Goal: Information Seeking & Learning: Learn about a topic

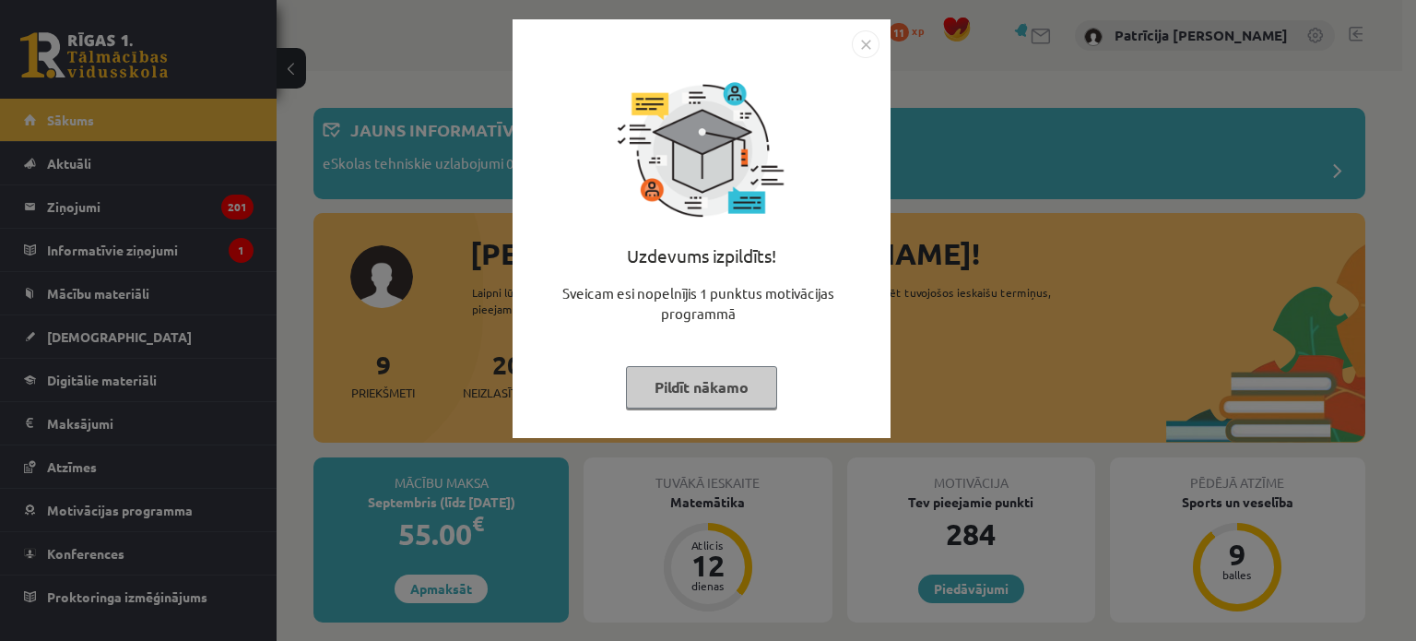
click at [863, 50] on img "Close" at bounding box center [866, 44] width 28 height 28
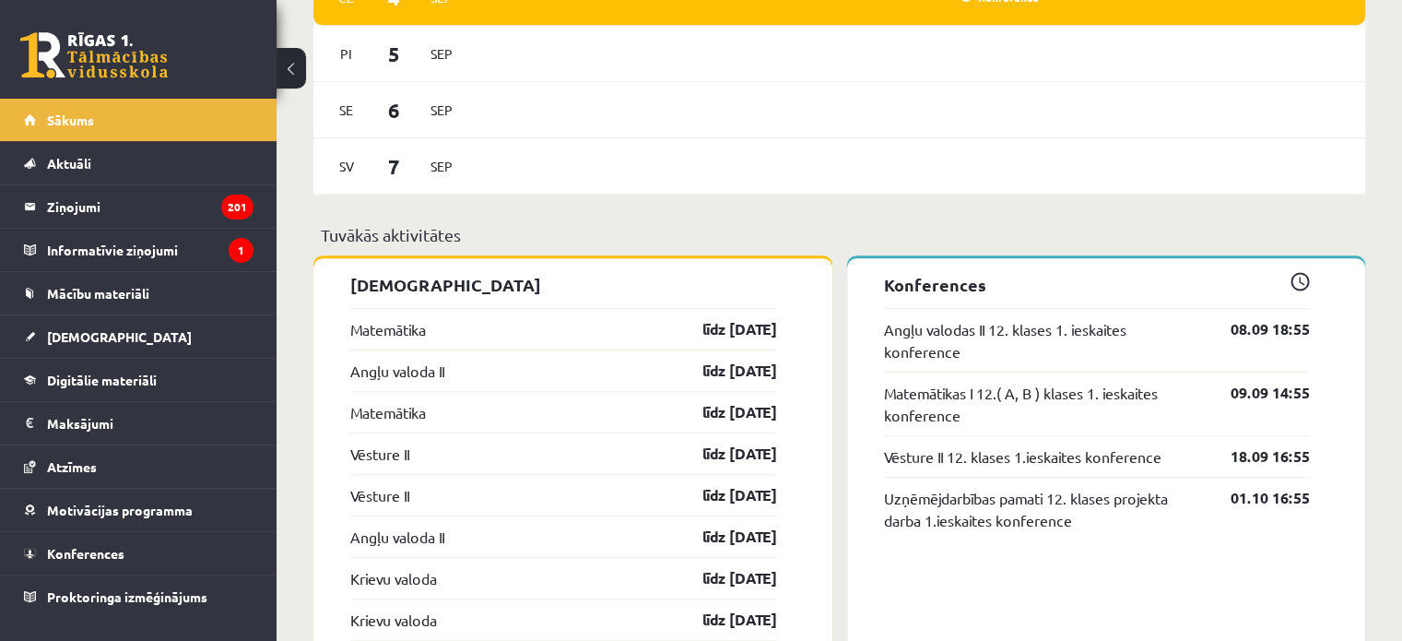
scroll to position [1379, 0]
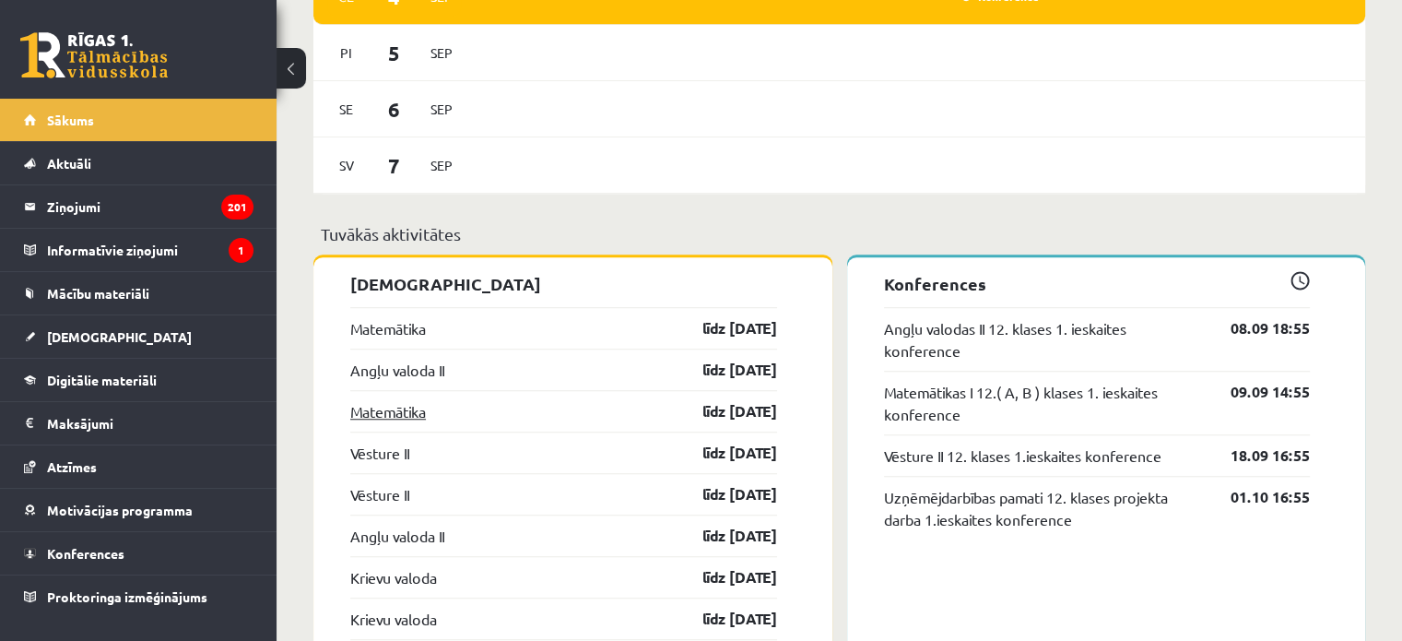
click at [410, 409] on link "Matemātika" at bounding box center [388, 411] width 76 height 22
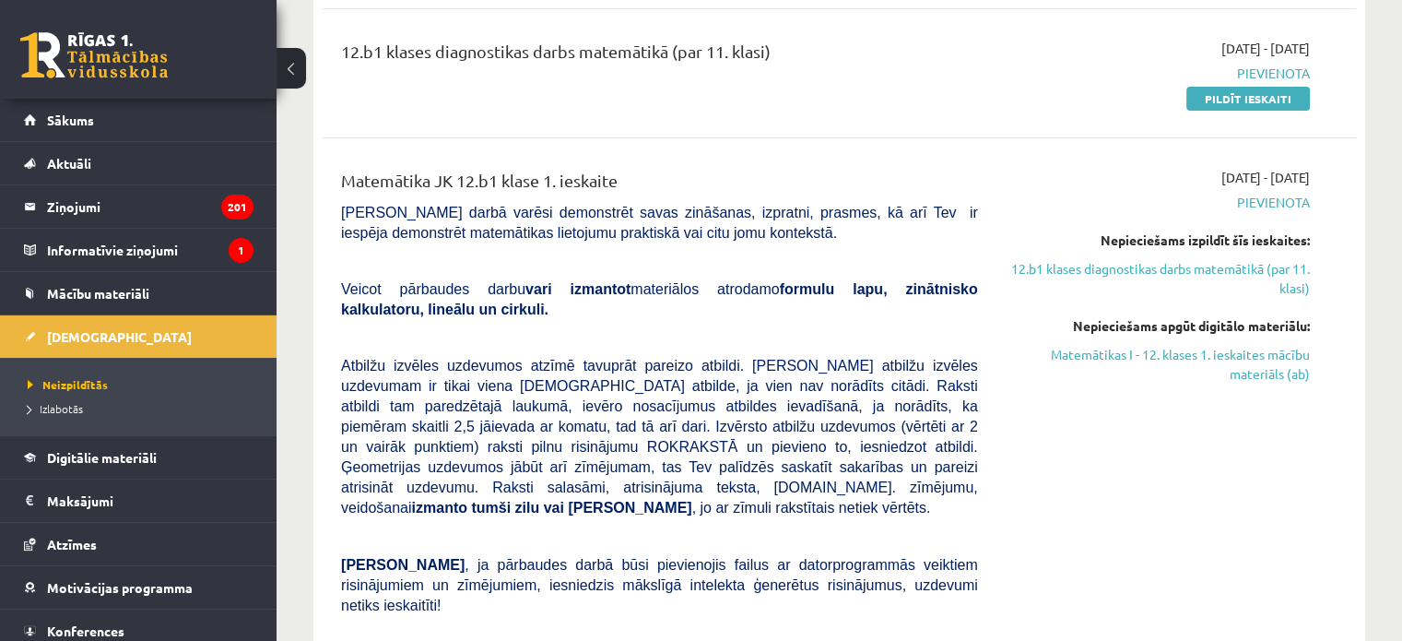
scroll to position [354, 0]
click at [1148, 360] on link "Matemātikas I - 12. klases 1. ieskaites mācību materiāls (ab)" at bounding box center [1158, 364] width 304 height 39
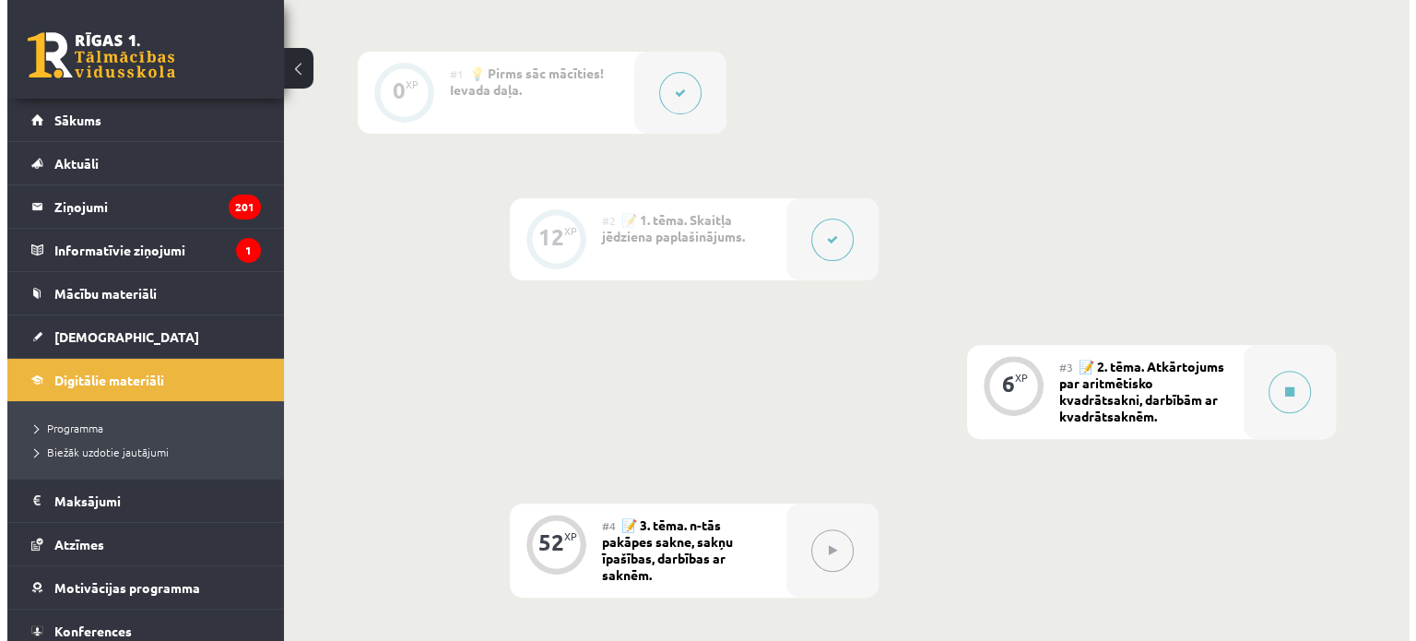
scroll to position [568, 0]
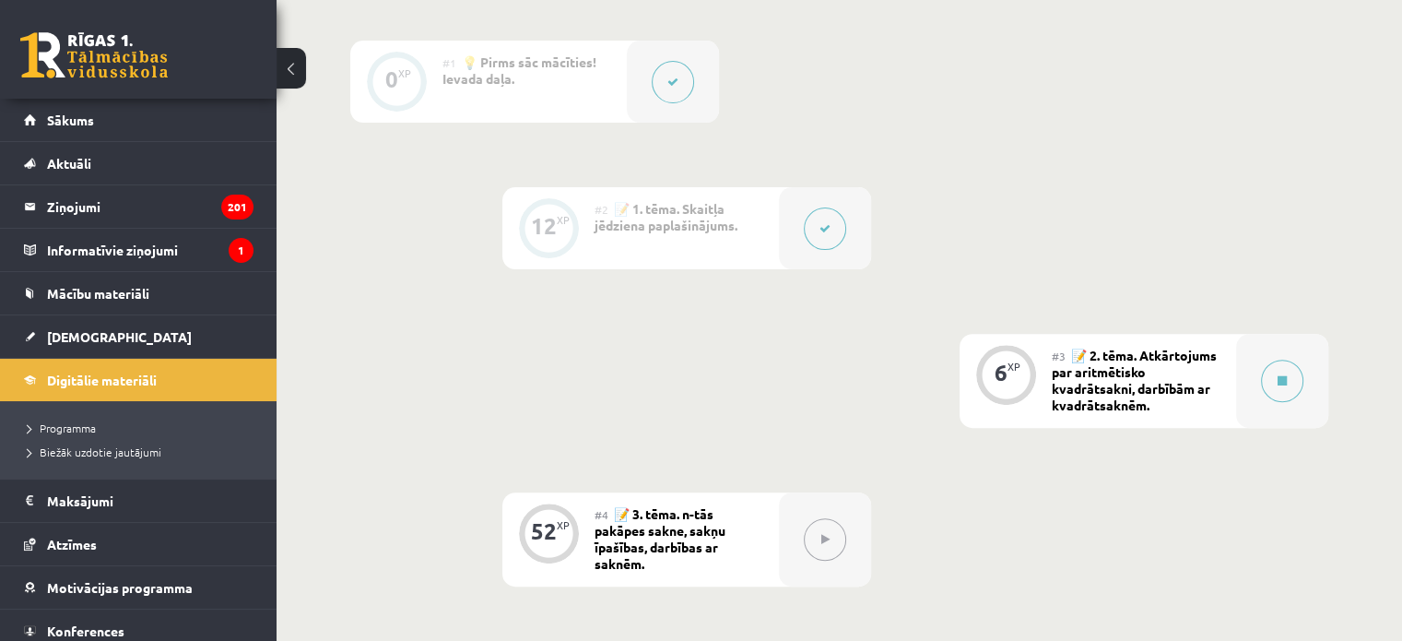
click at [822, 214] on button at bounding box center [825, 228] width 42 height 42
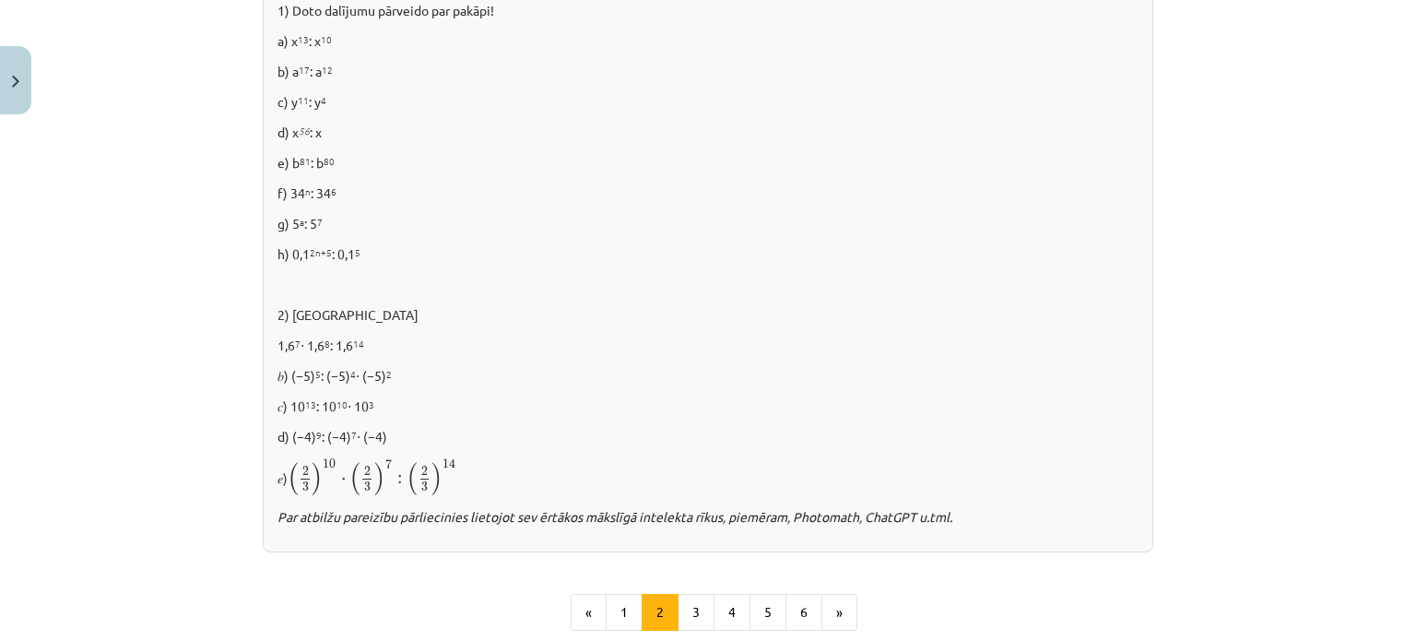
scroll to position [1116, 0]
click at [705, 609] on button "3" at bounding box center [696, 611] width 37 height 37
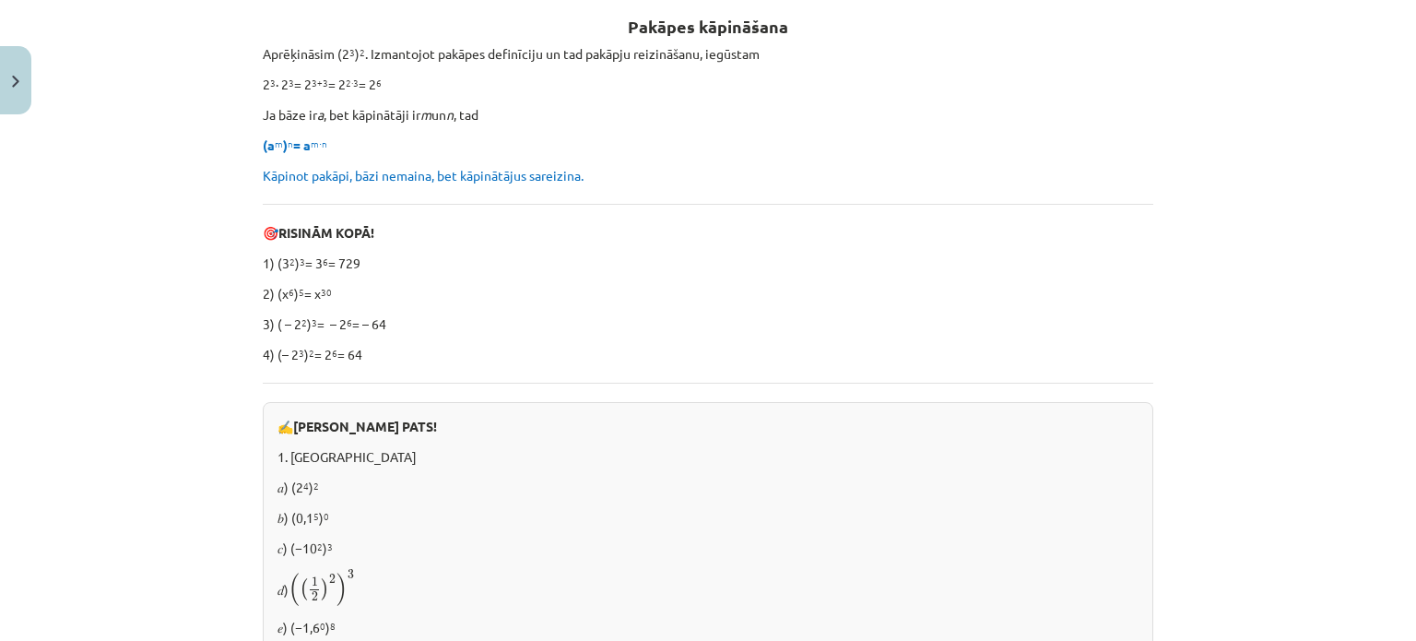
scroll to position [329, 0]
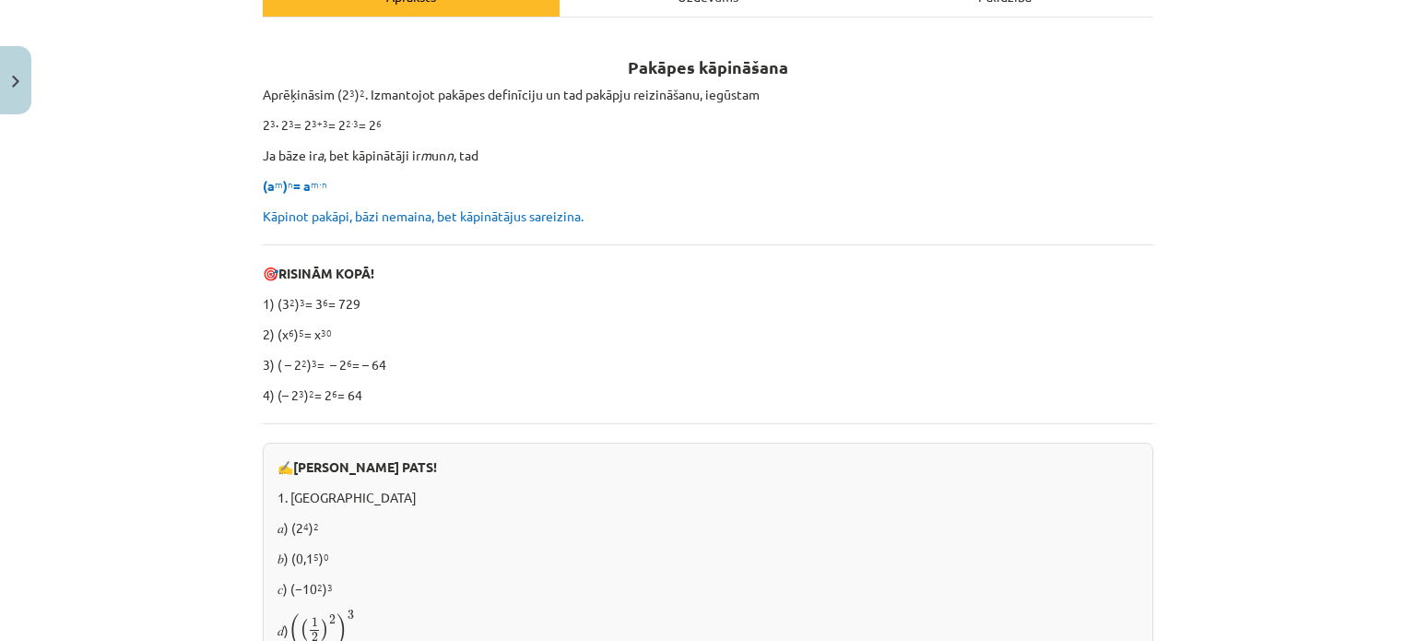
click at [801, 387] on p "4) (– 2 3 ) 2 = 2 6 = 64" at bounding box center [708, 394] width 890 height 19
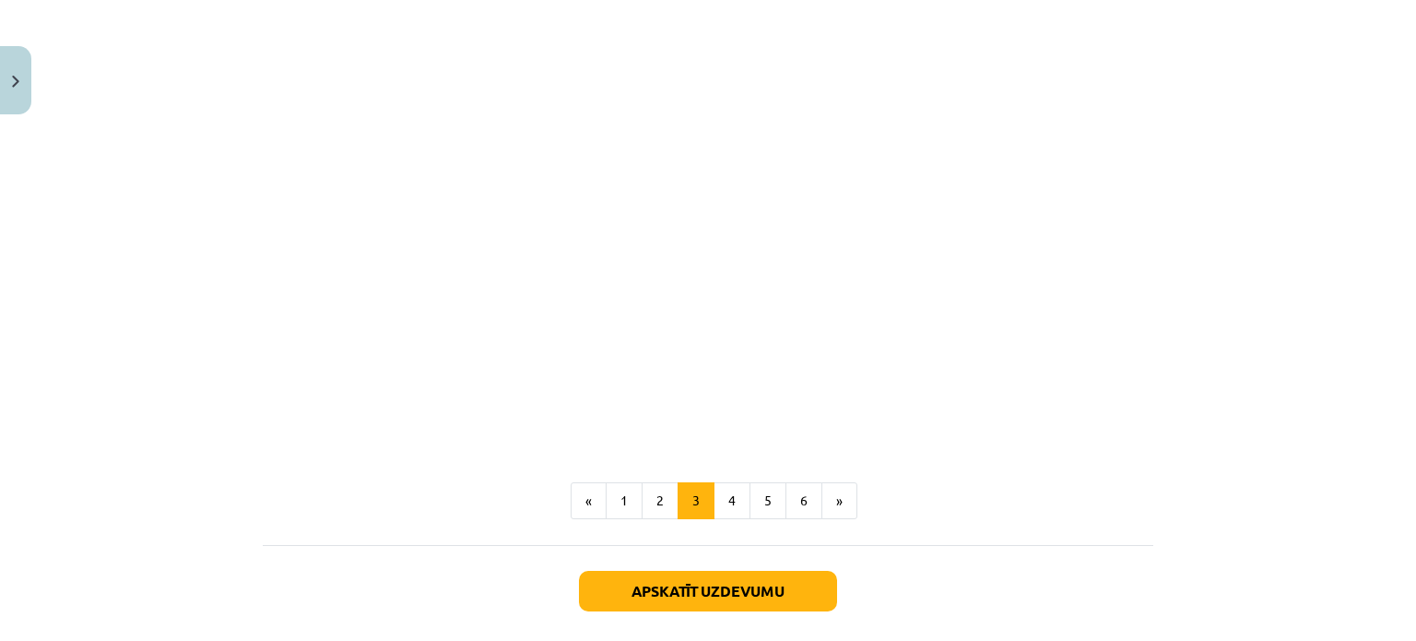
scroll to position [1744, 0]
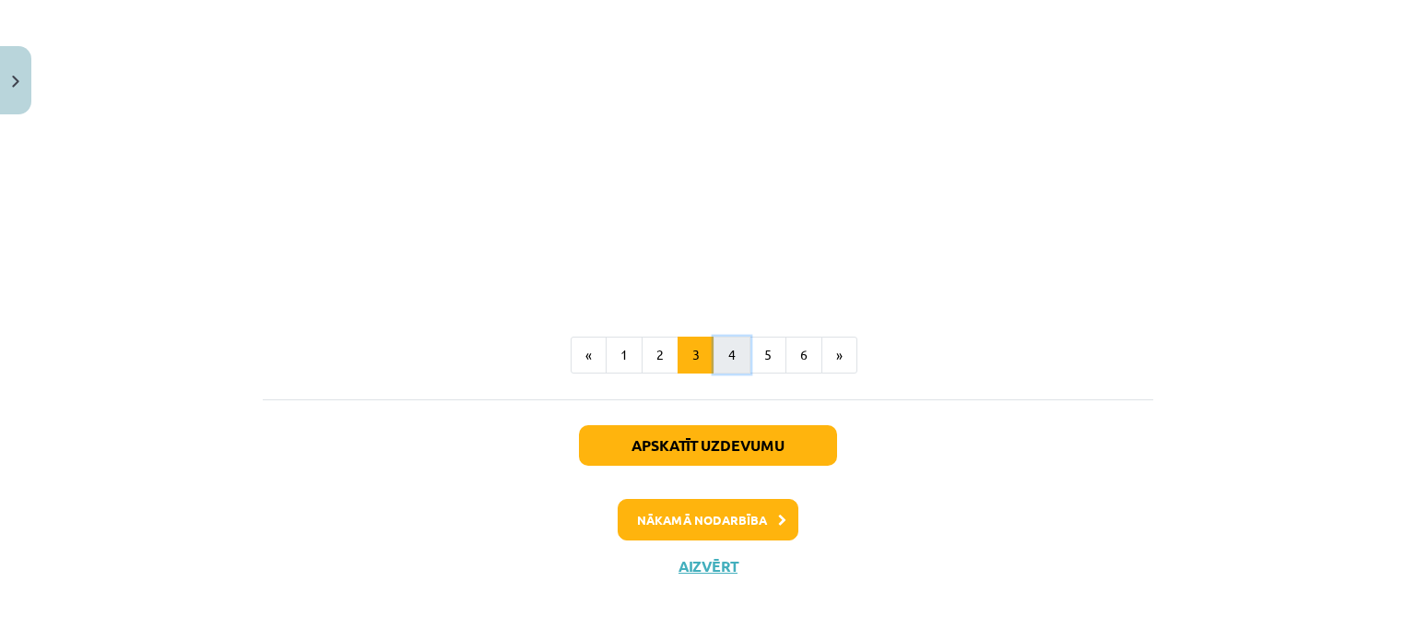
click at [728, 349] on button "4" at bounding box center [731, 354] width 37 height 37
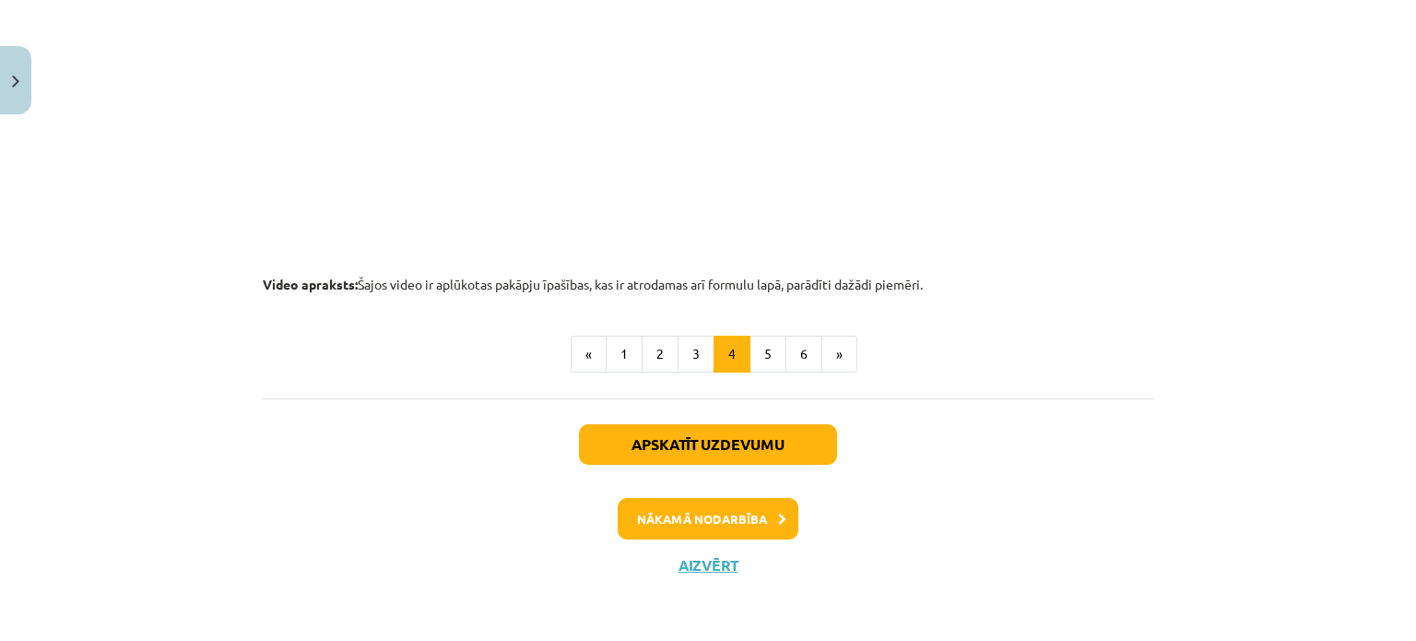
scroll to position [2003, 0]
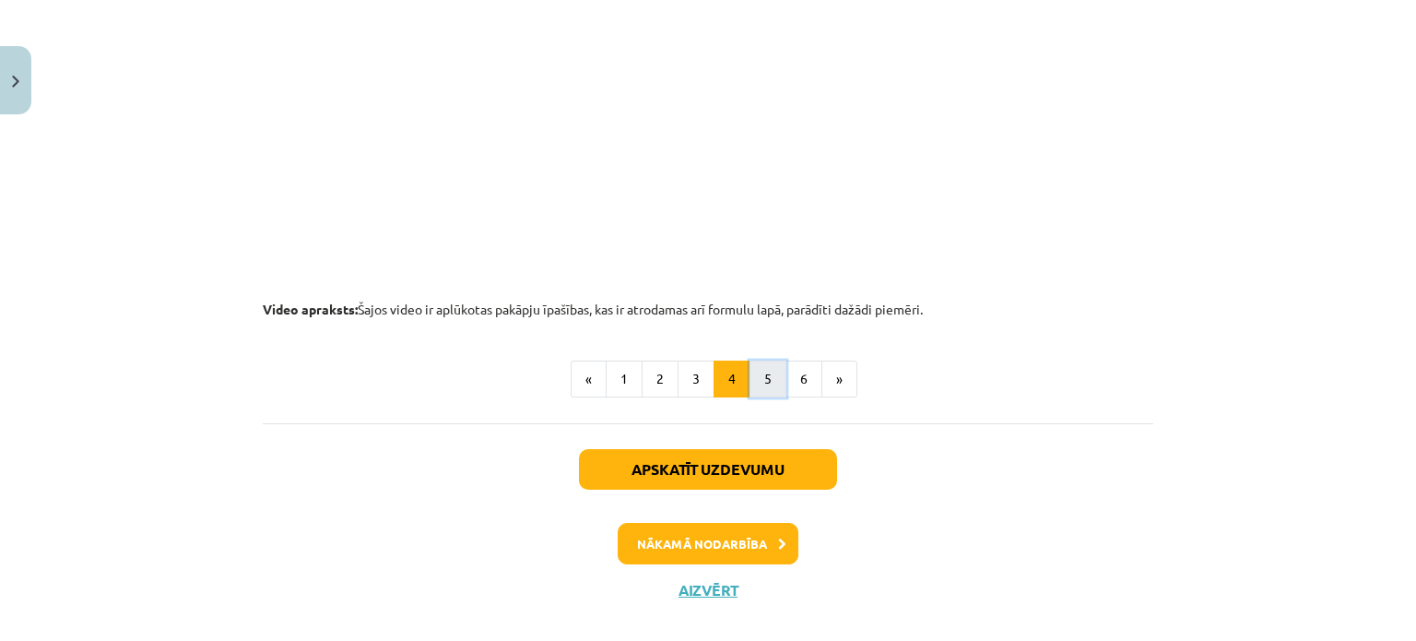
click at [770, 378] on button "5" at bounding box center [767, 378] width 37 height 37
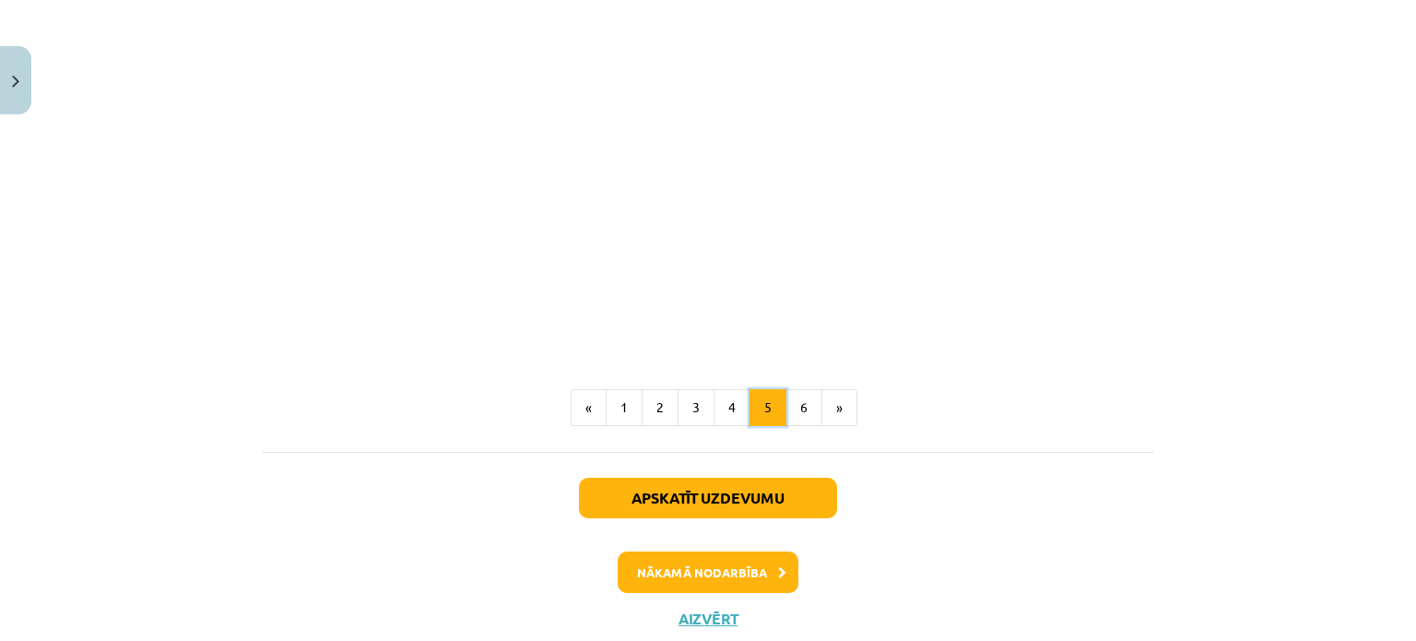
scroll to position [2281, 0]
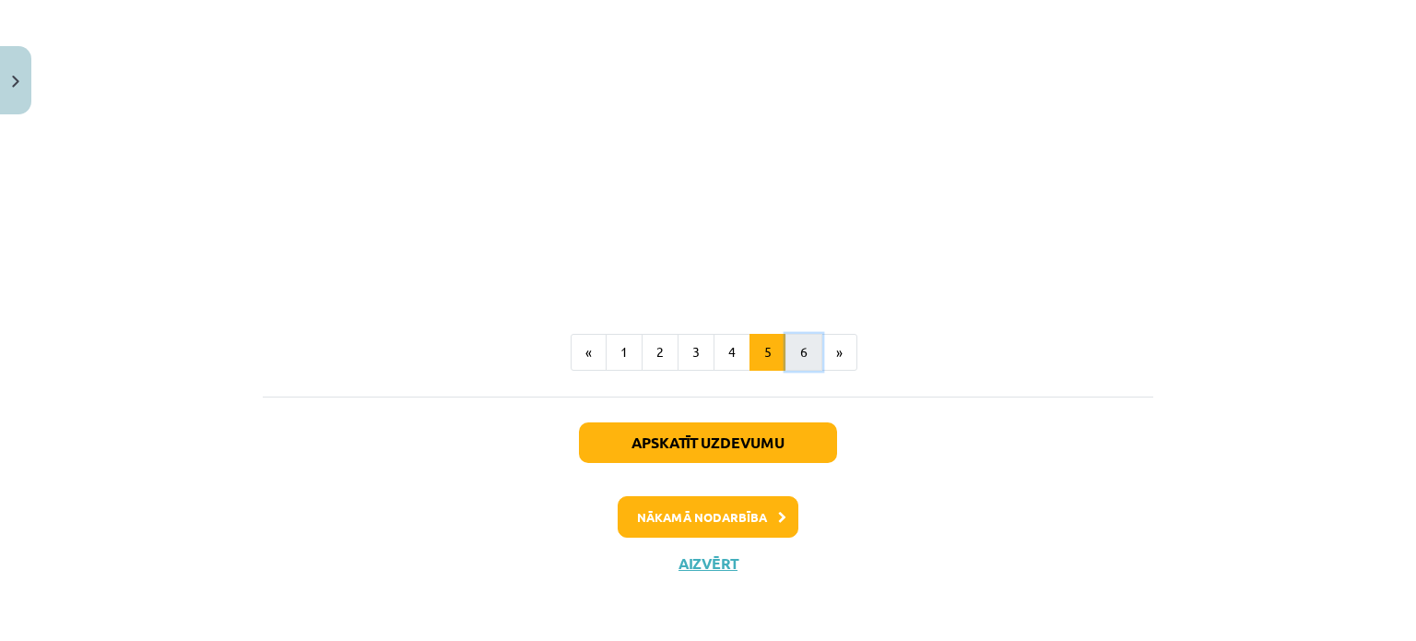
click at [804, 342] on button "6" at bounding box center [803, 352] width 37 height 37
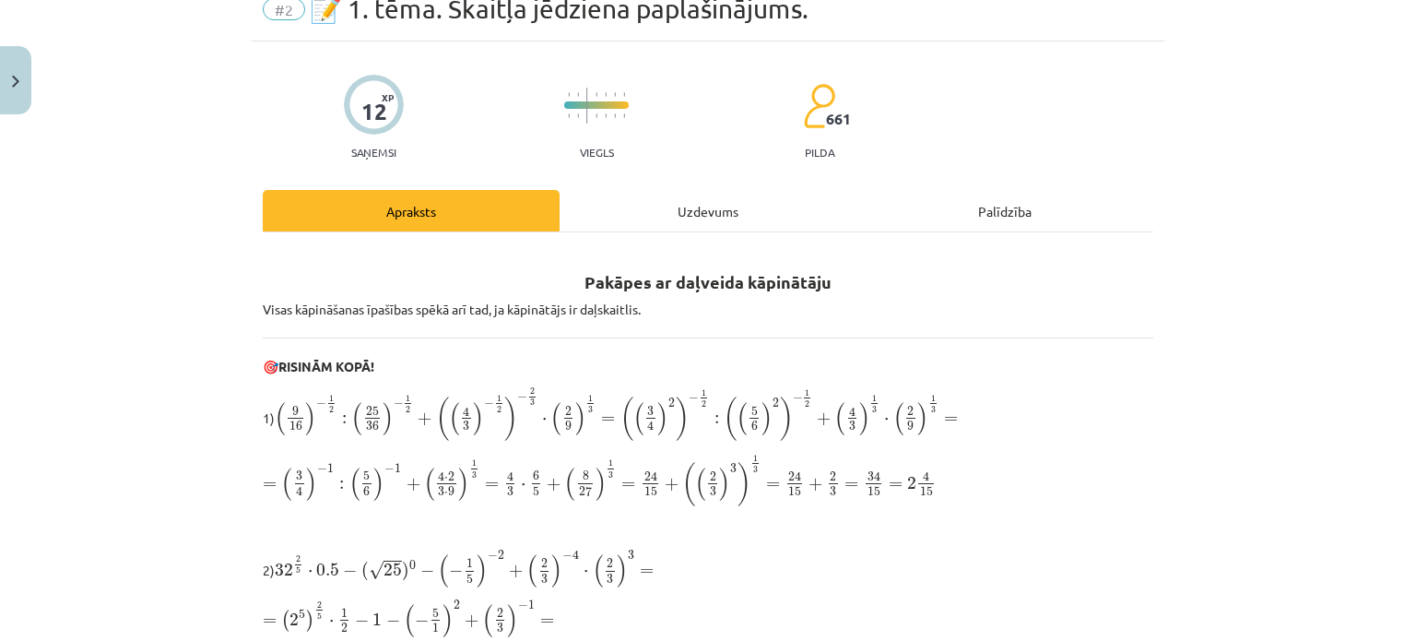
scroll to position [122, 0]
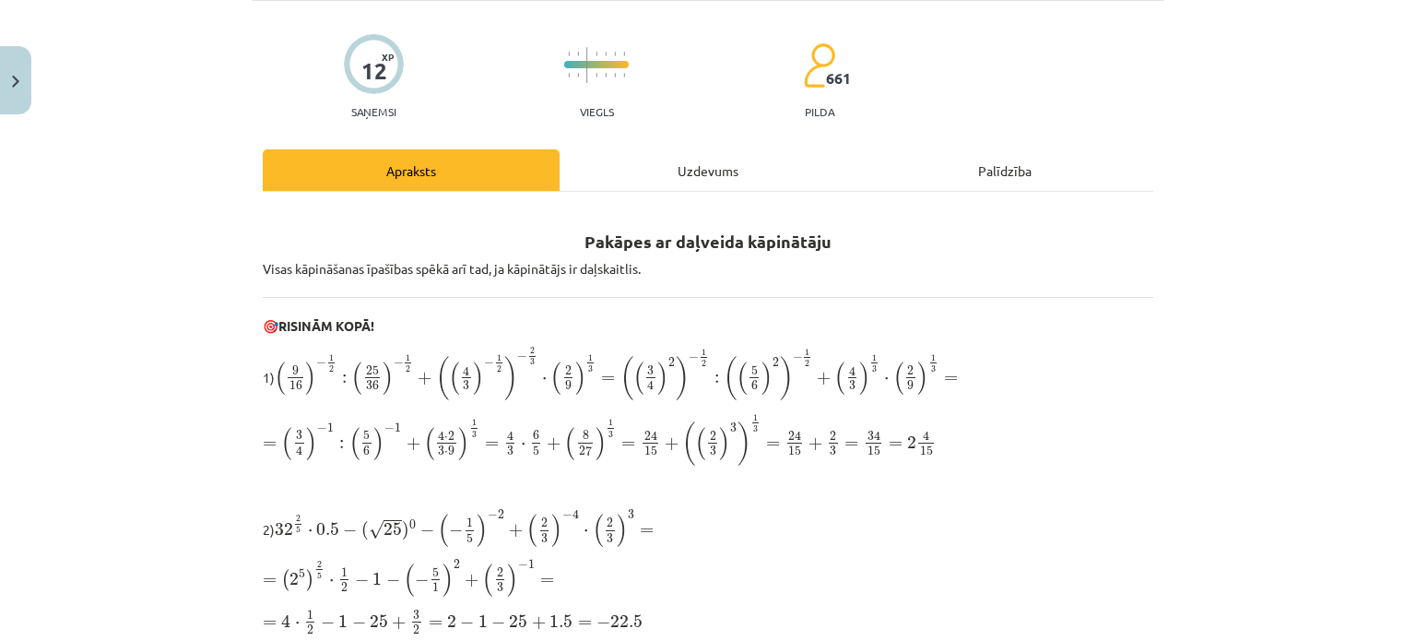
click at [693, 379] on span "( ( 3 4 ) 2 ) − 1 2" at bounding box center [664, 374] width 89 height 53
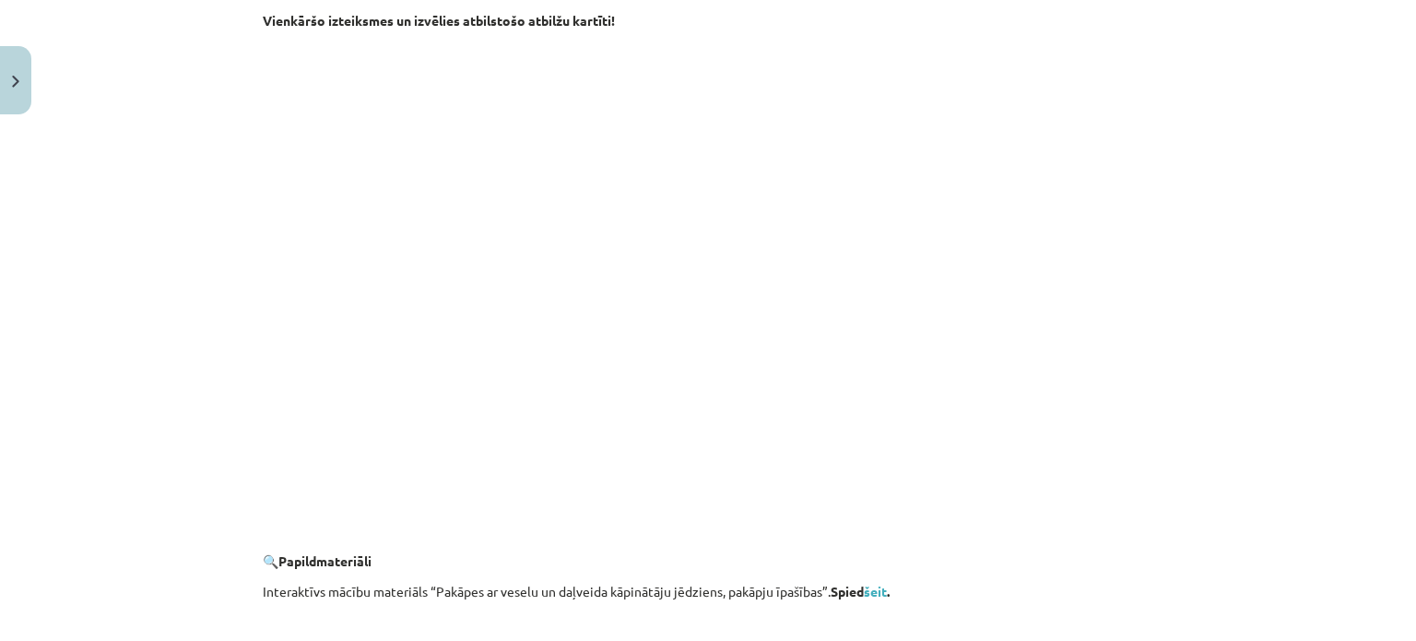
scroll to position [1859, 0]
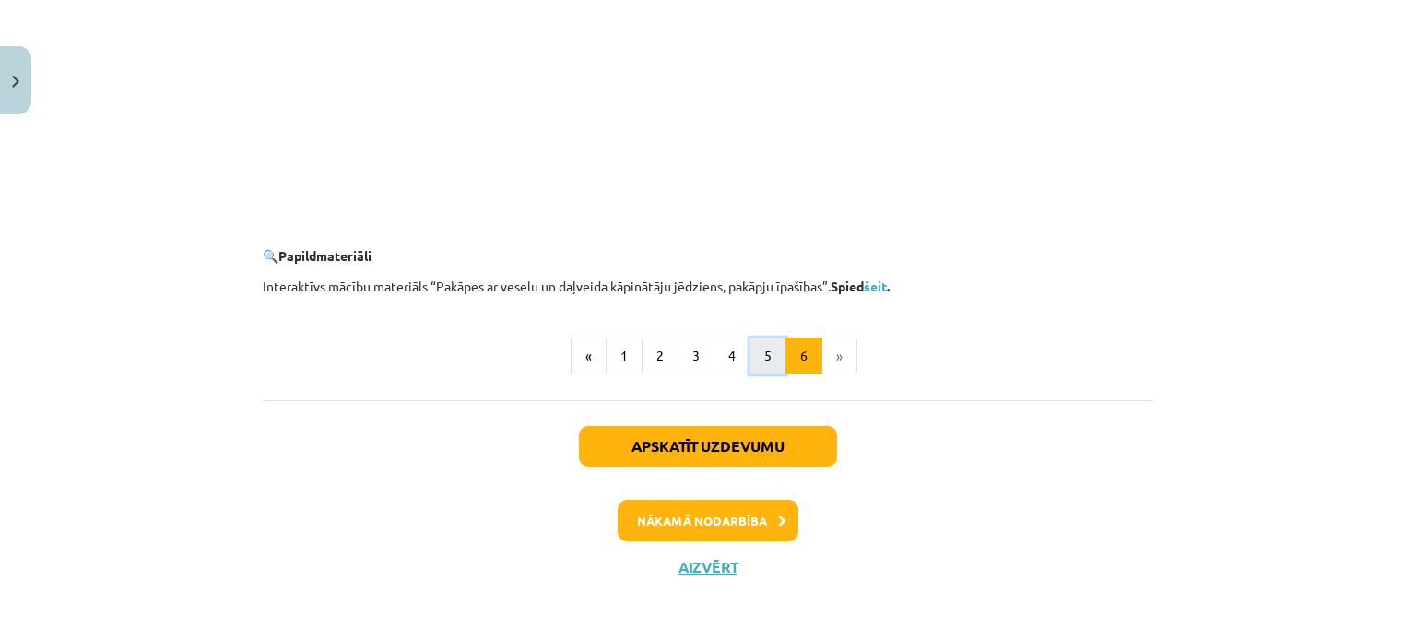
click at [767, 340] on button "5" at bounding box center [767, 355] width 37 height 37
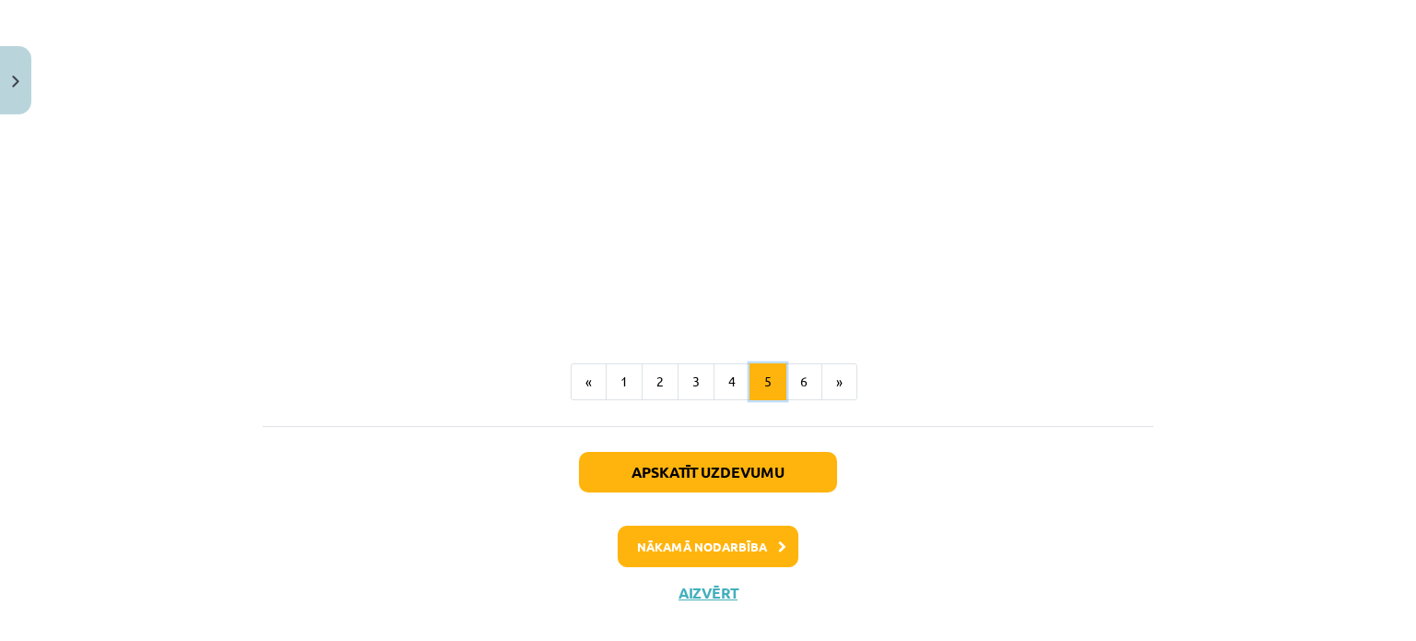
scroll to position [2239, 0]
click at [796, 379] on button "6" at bounding box center [803, 380] width 37 height 37
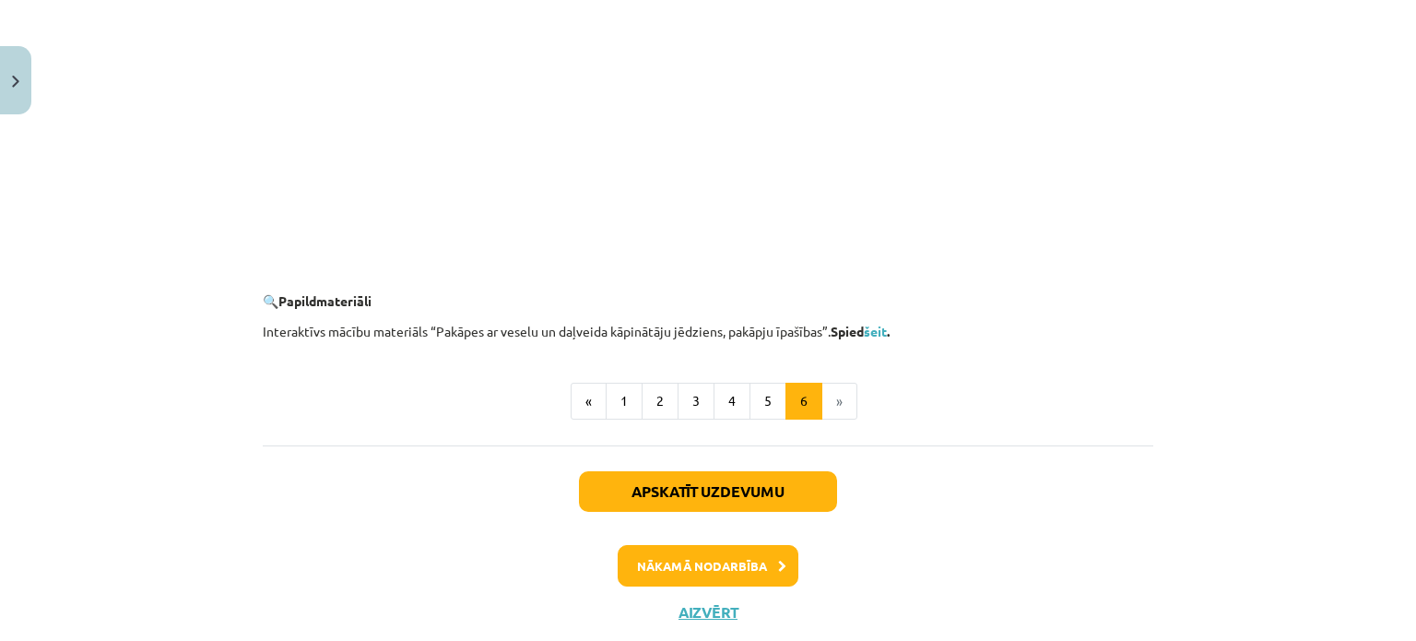
scroll to position [1859, 0]
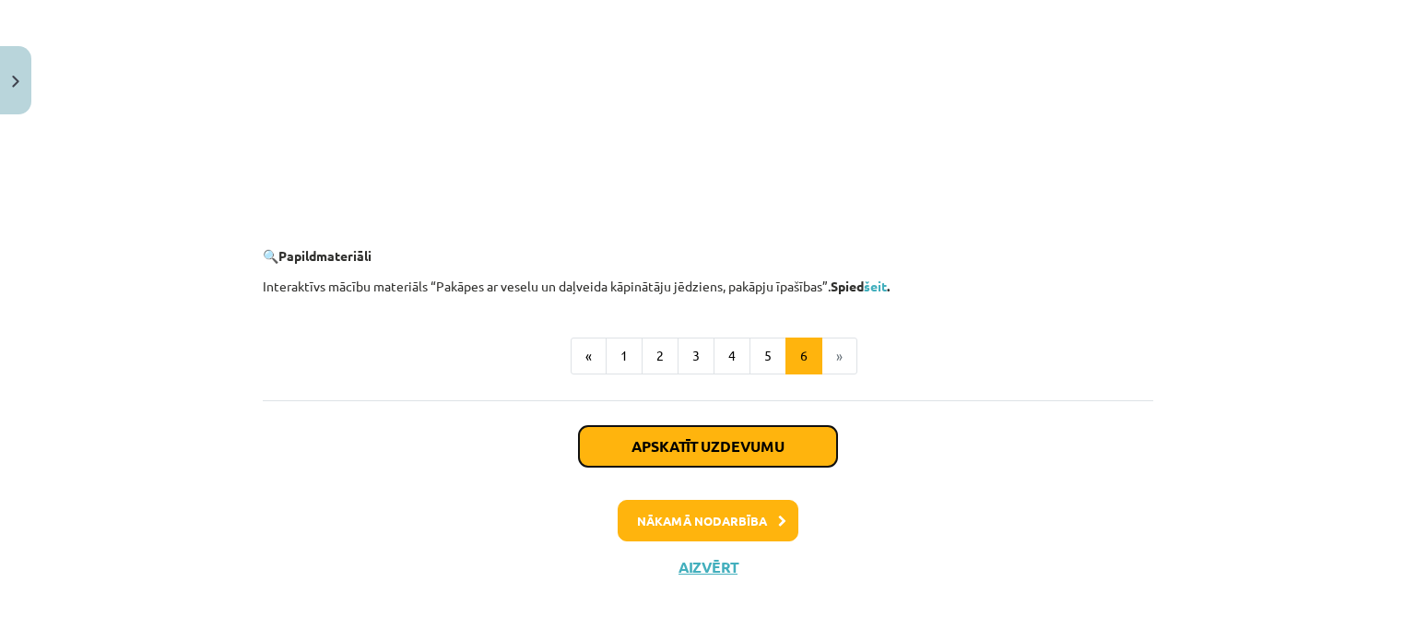
click at [697, 442] on button "Apskatīt uzdevumu" at bounding box center [708, 446] width 258 height 41
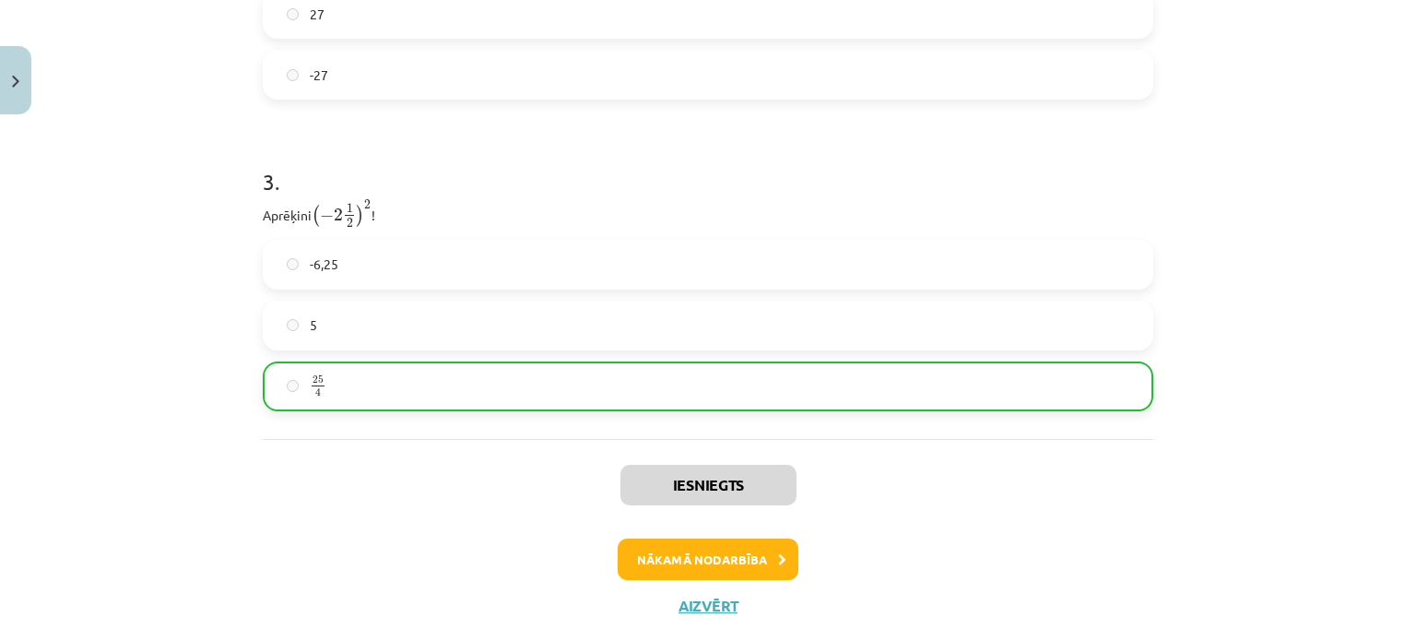
scroll to position [1184, 0]
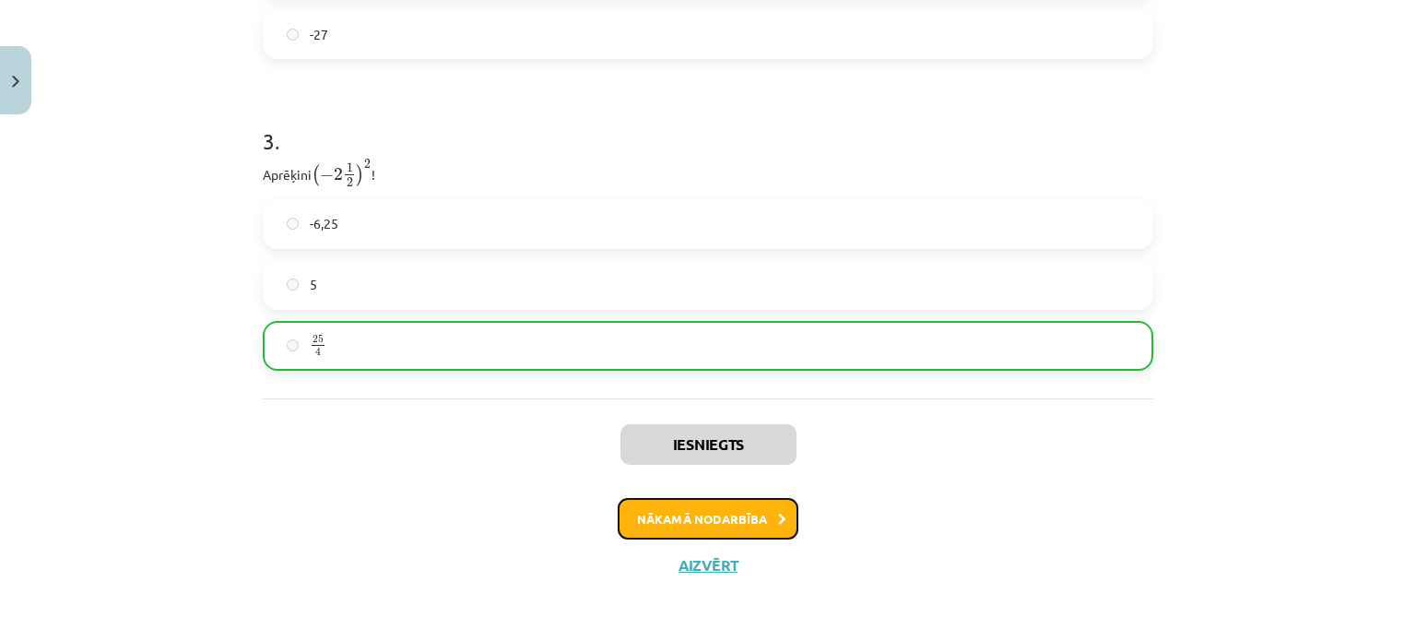
click at [686, 508] on button "Nākamā nodarbība" at bounding box center [708, 519] width 181 height 42
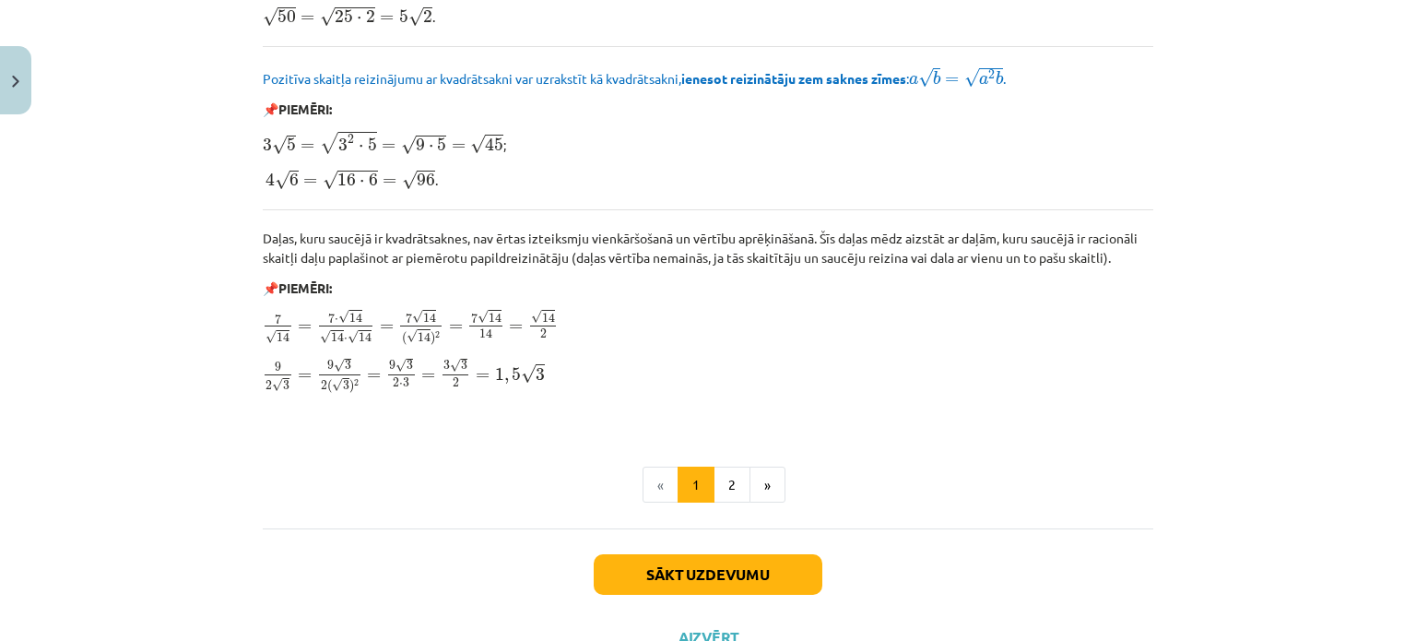
scroll to position [2245, 0]
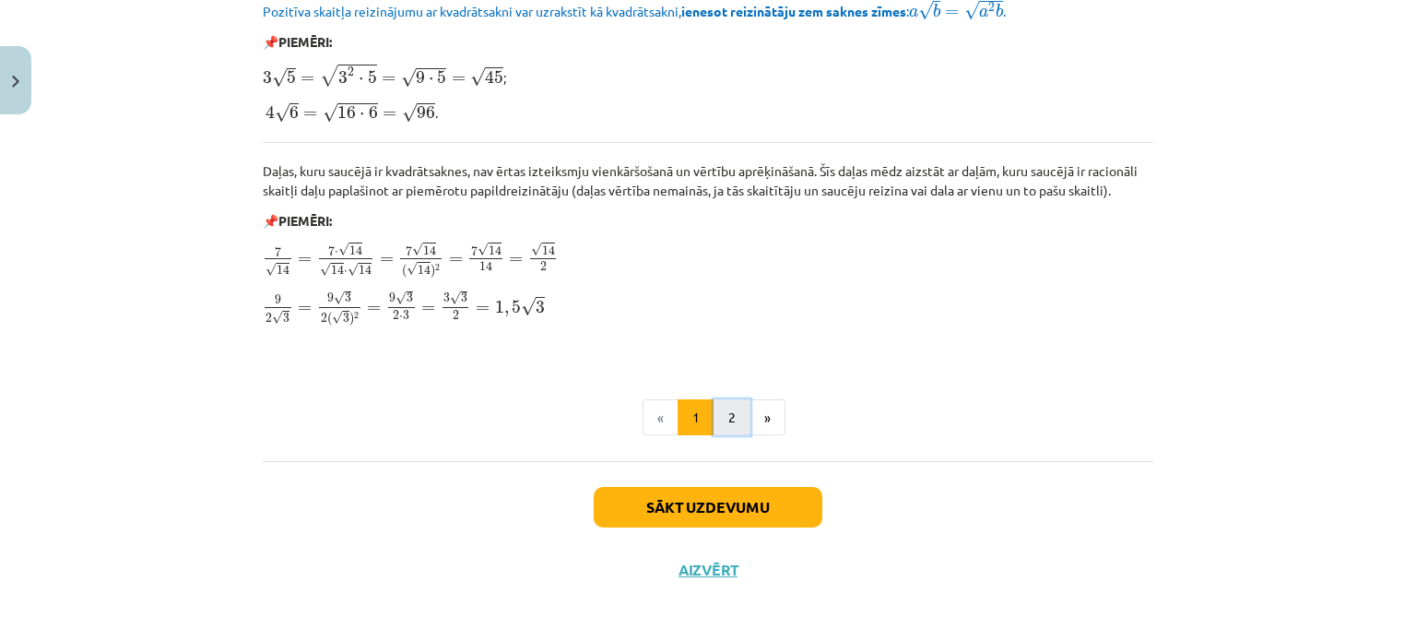
click at [735, 415] on button "2" at bounding box center [731, 417] width 37 height 37
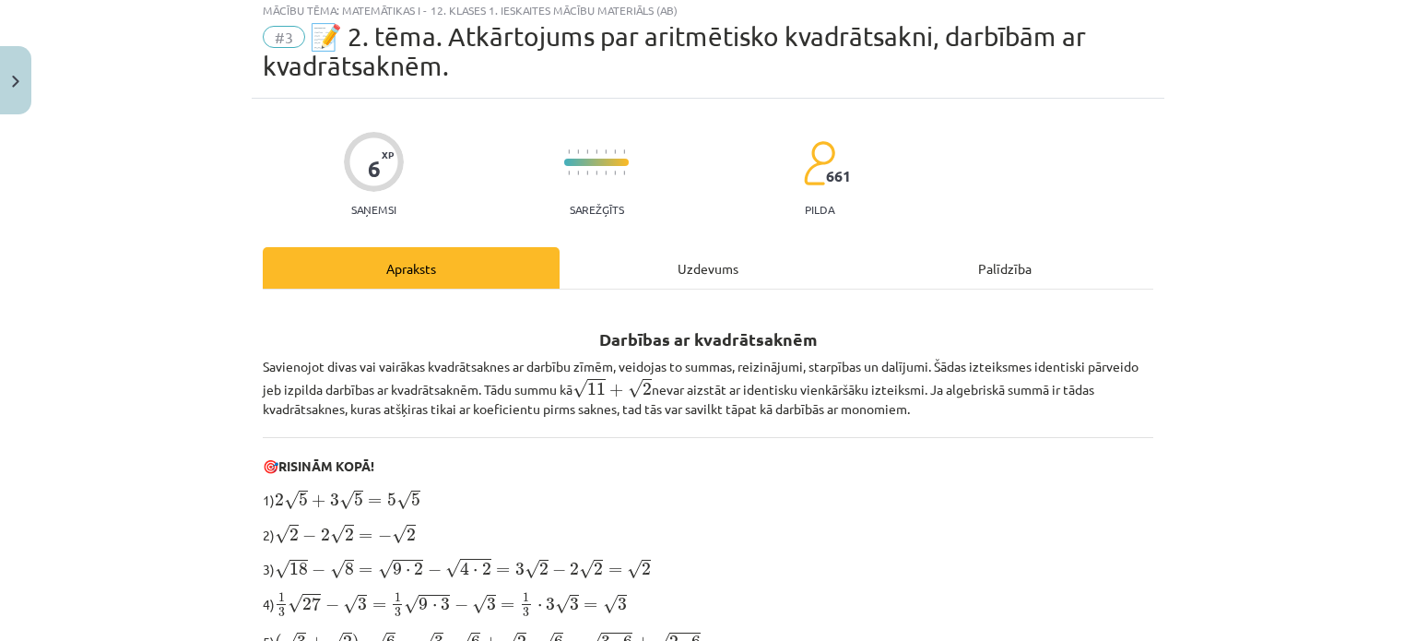
scroll to position [0, 0]
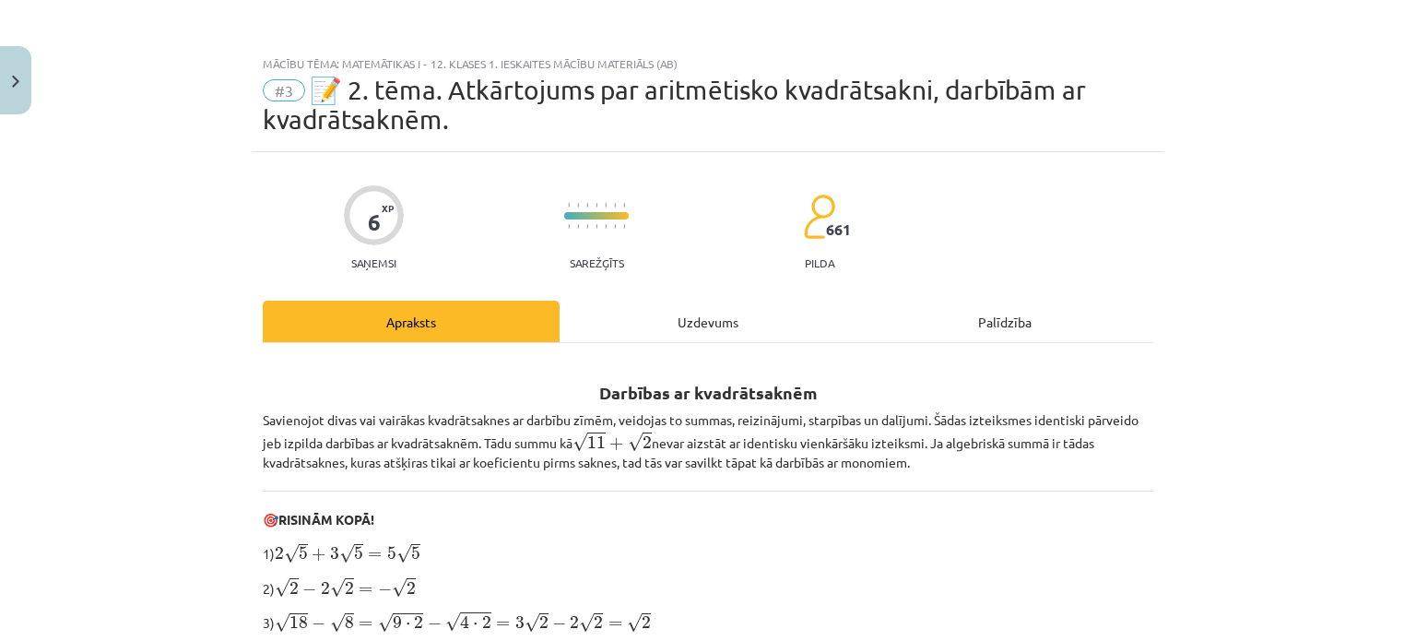
click at [715, 324] on div "Uzdevums" at bounding box center [708, 321] width 297 height 41
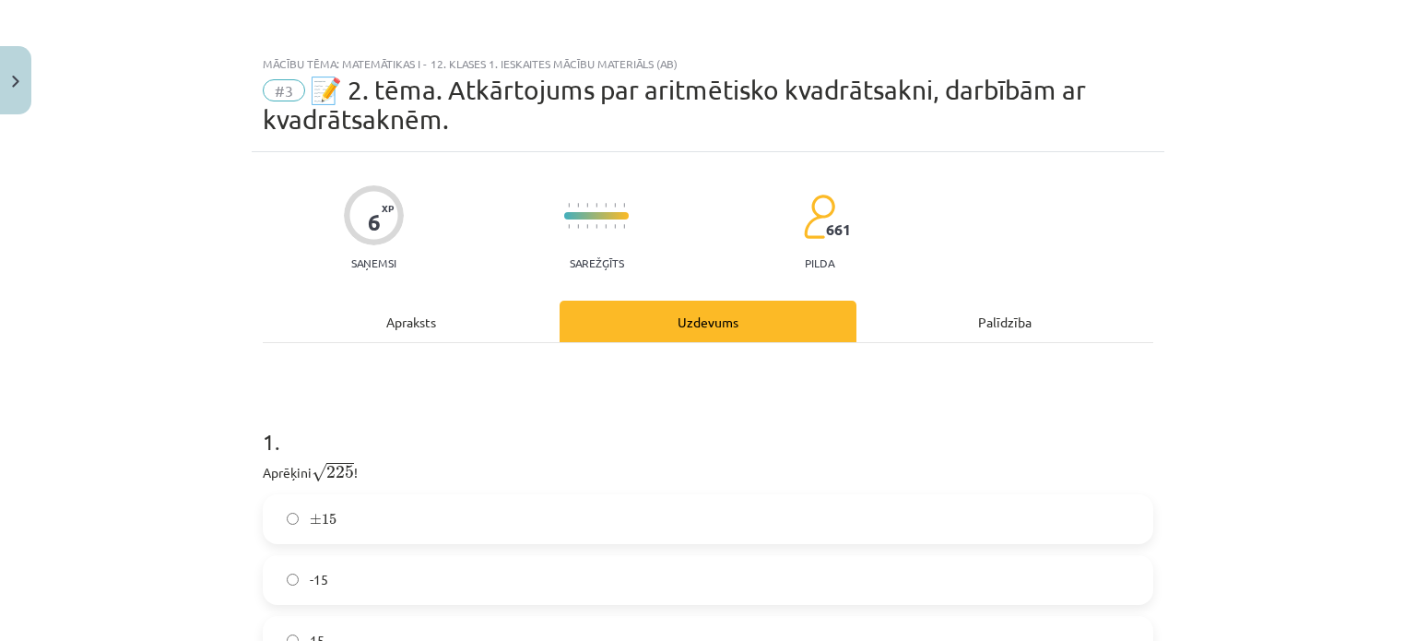
click at [450, 320] on div "Apraksts" at bounding box center [411, 321] width 297 height 41
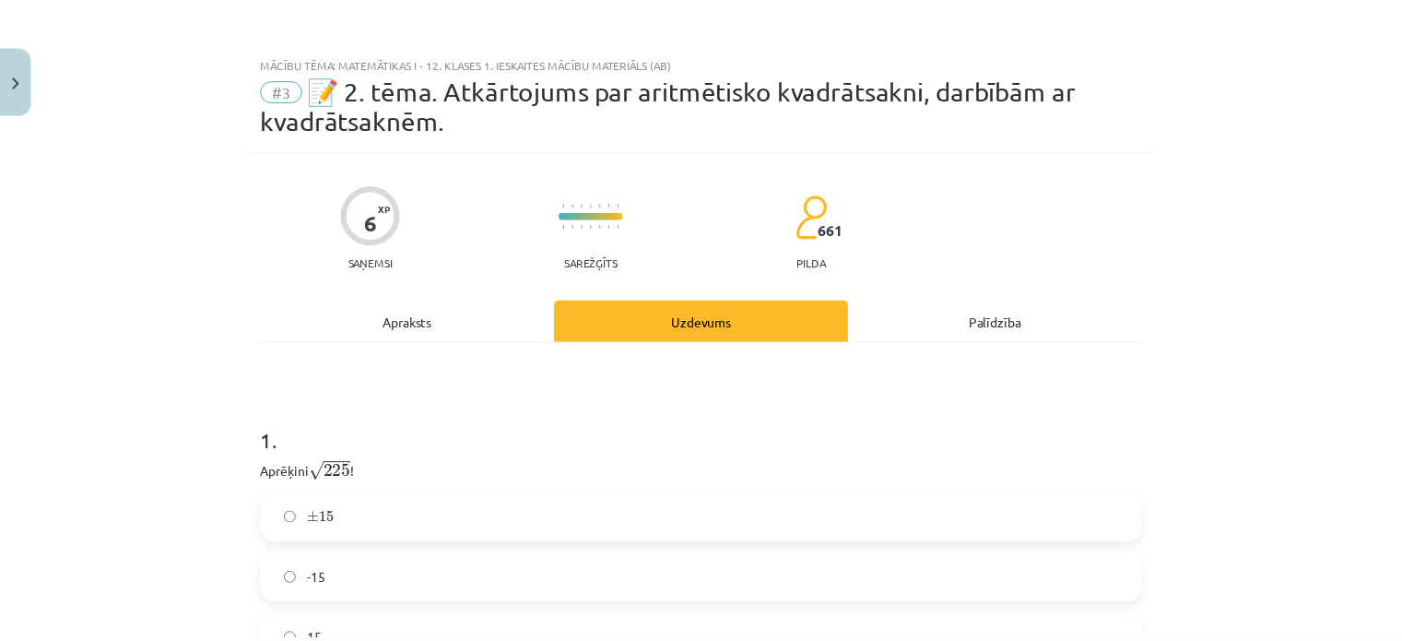
scroll to position [46, 0]
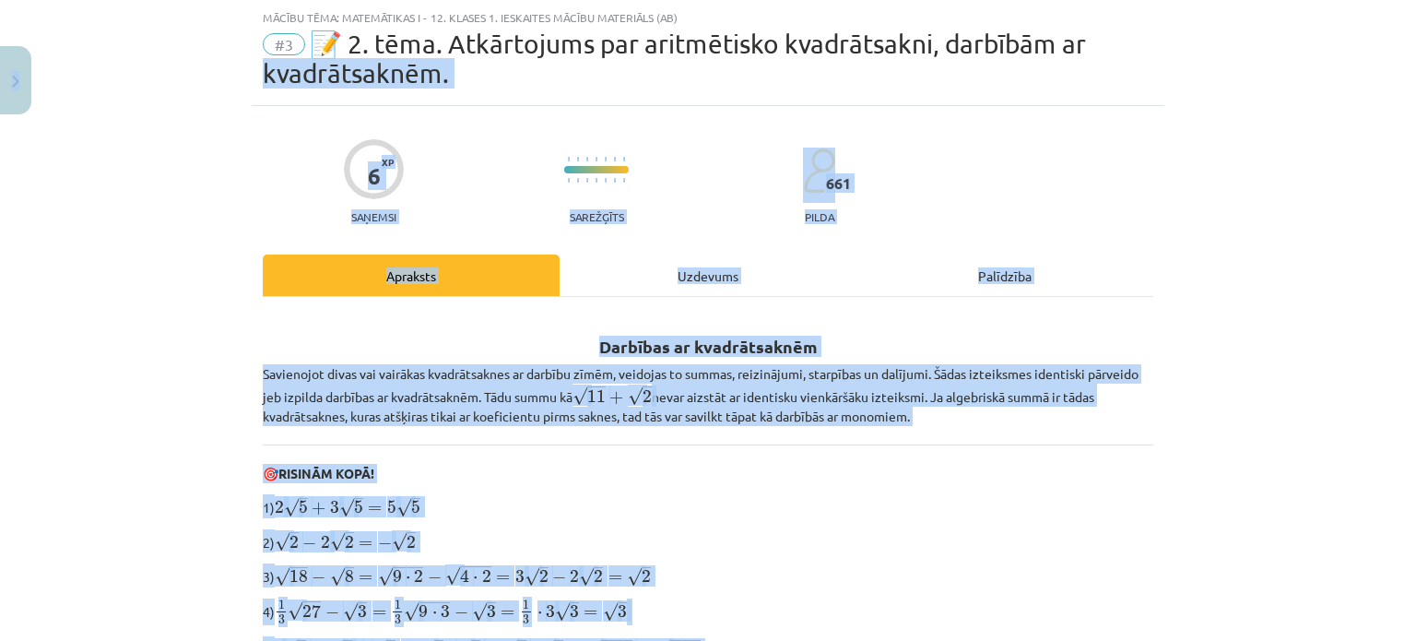
drag, startPoint x: 33, startPoint y: 89, endPoint x: 24, endPoint y: 83, distance: 11.3
click at [24, 83] on div "Mācību tēma: Matemātikas i - 12. klases 1. ieskaites mācību materiāls (ab) #3 📝…" at bounding box center [708, 320] width 1416 height 641
click at [24, 83] on button "Close" at bounding box center [15, 80] width 31 height 68
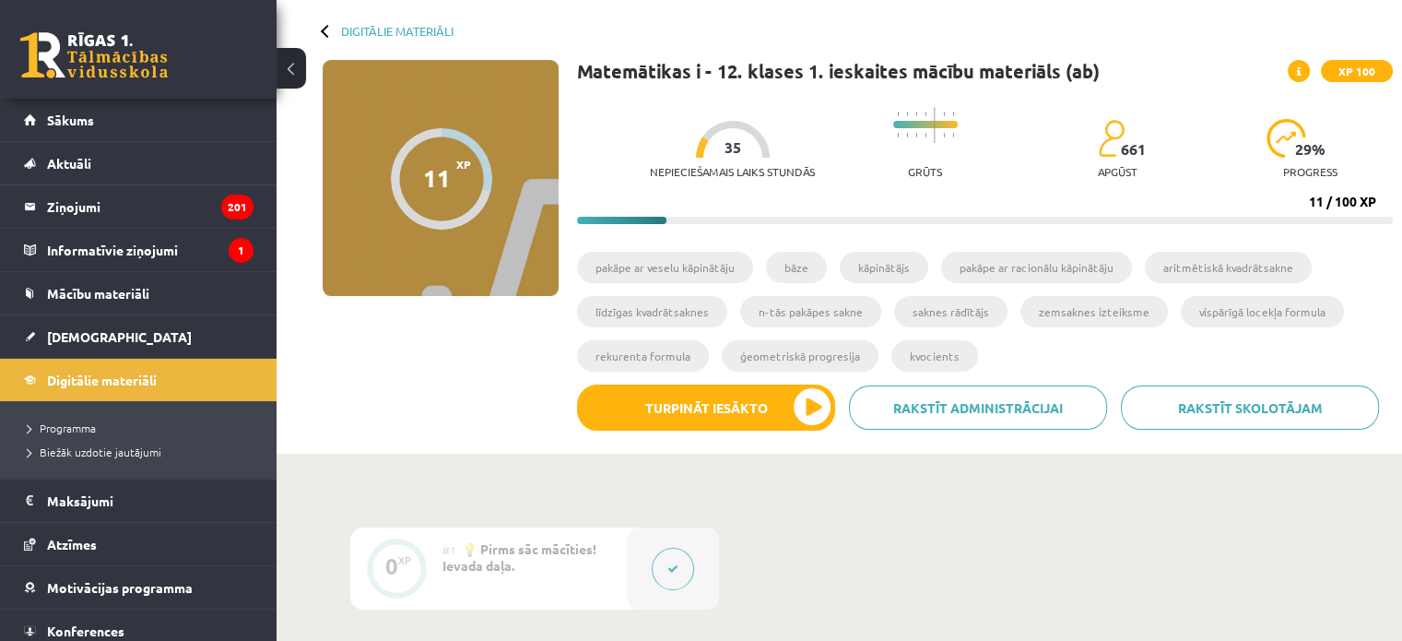
scroll to position [81, 0]
click at [184, 197] on legend "Ziņojumi 201" at bounding box center [150, 206] width 206 height 42
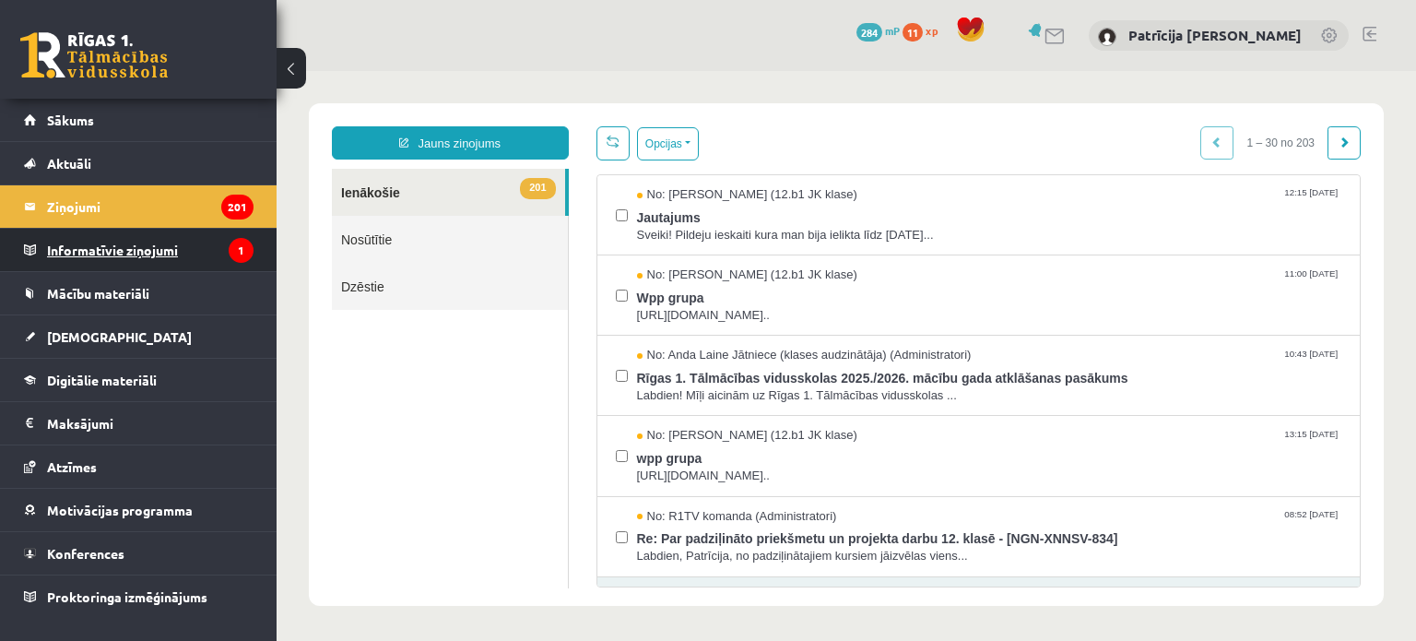
click at [170, 253] on legend "Informatīvie ziņojumi 1" at bounding box center [150, 250] width 206 height 42
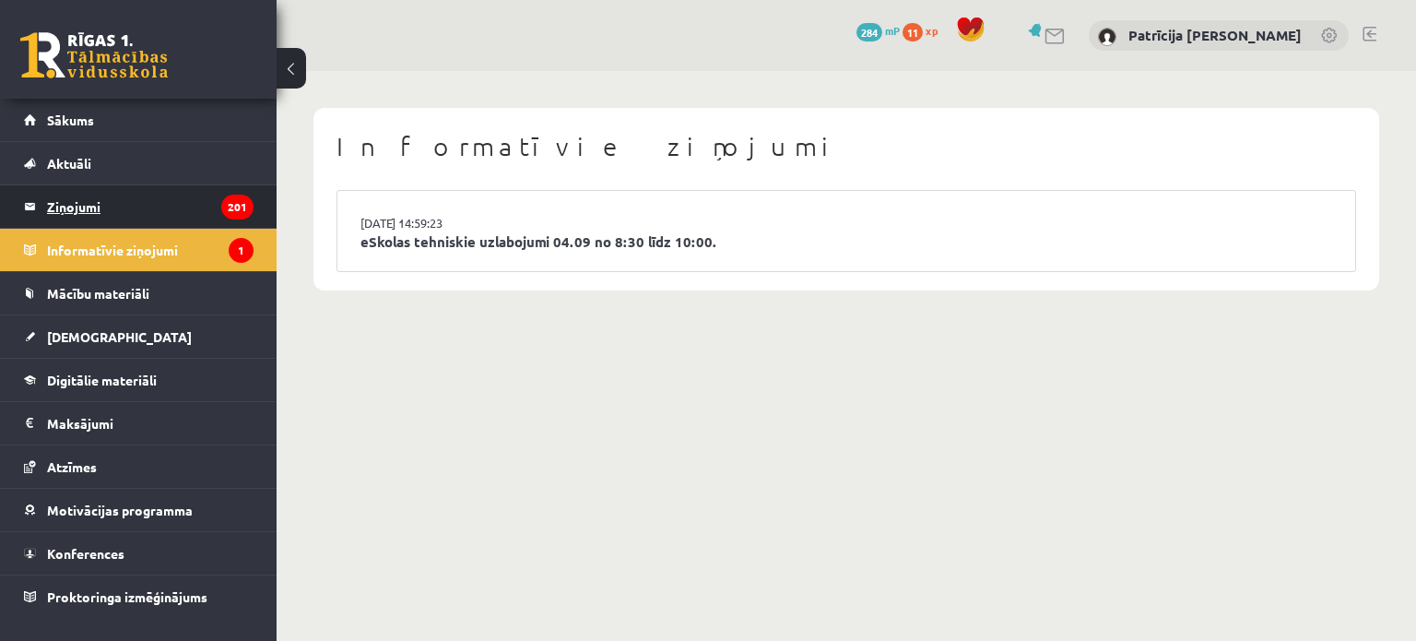
click at [181, 201] on legend "Ziņojumi 201" at bounding box center [150, 206] width 206 height 42
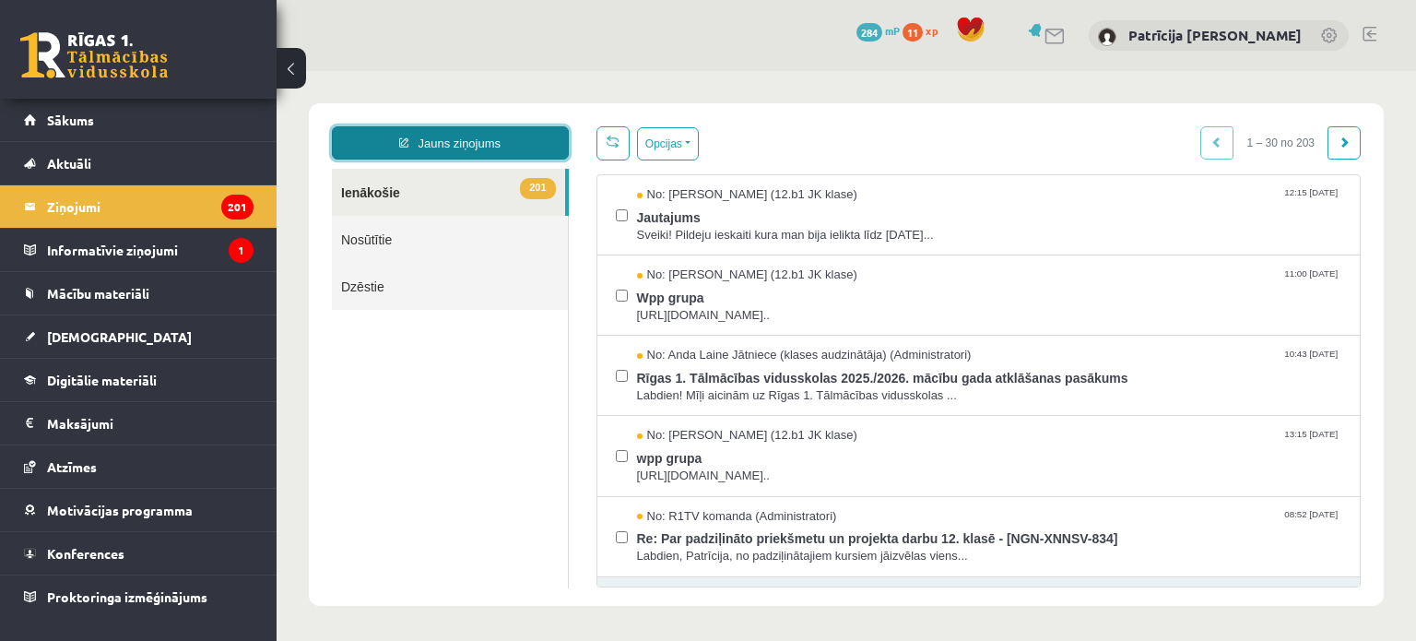
click at [457, 132] on link "Jauns ziņojums" at bounding box center [450, 142] width 237 height 33
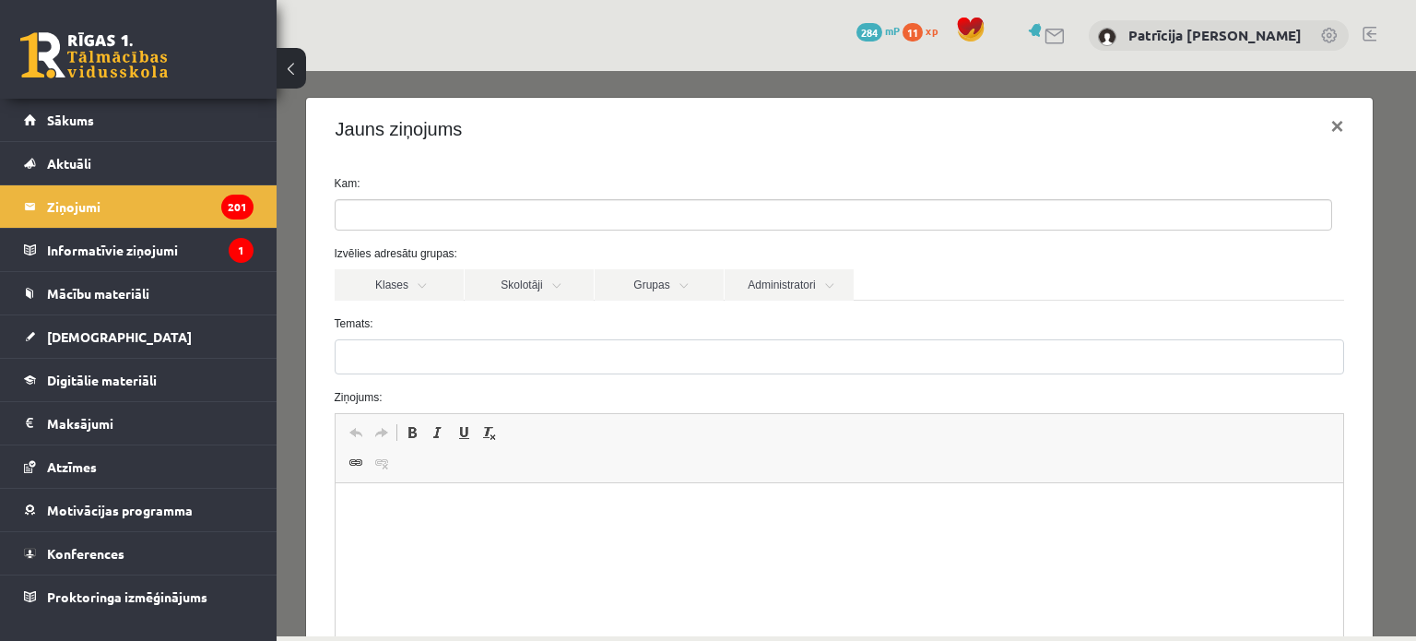
click at [429, 207] on ul at bounding box center [834, 214] width 996 height 29
click at [482, 282] on link "Skolotāji" at bounding box center [529, 284] width 129 height 31
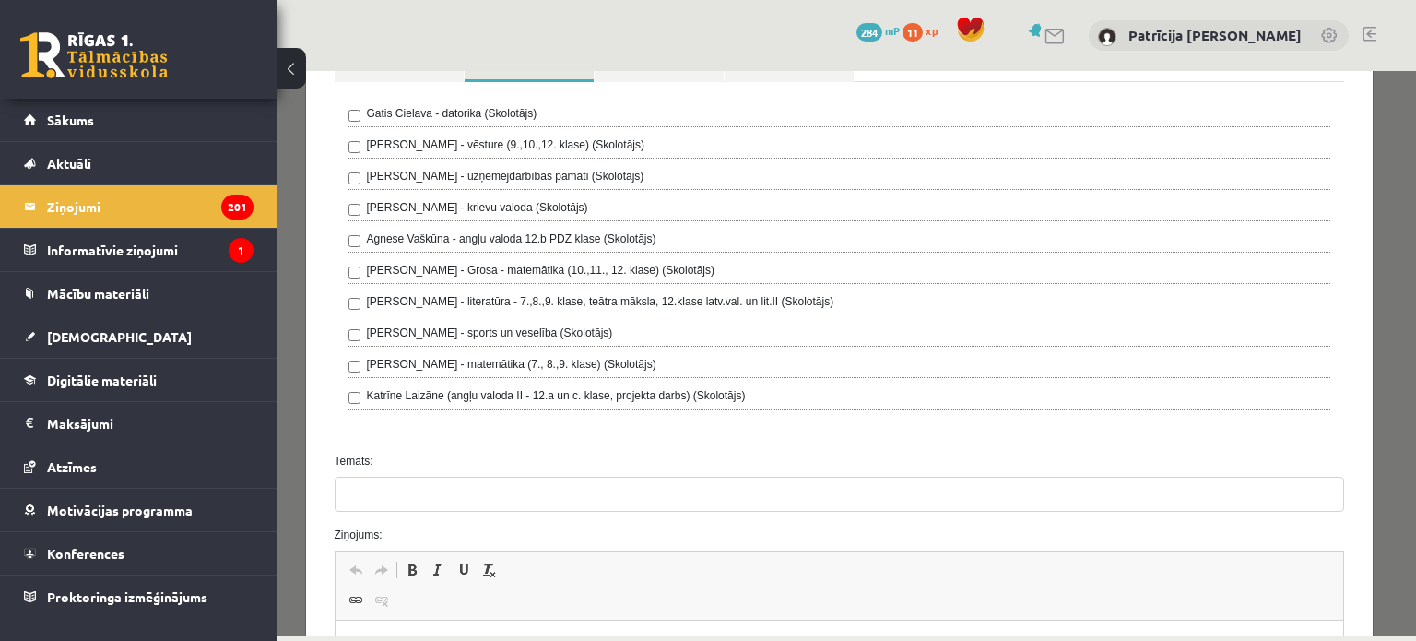
scroll to position [224, 0]
click at [289, 71] on button at bounding box center [291, 68] width 29 height 41
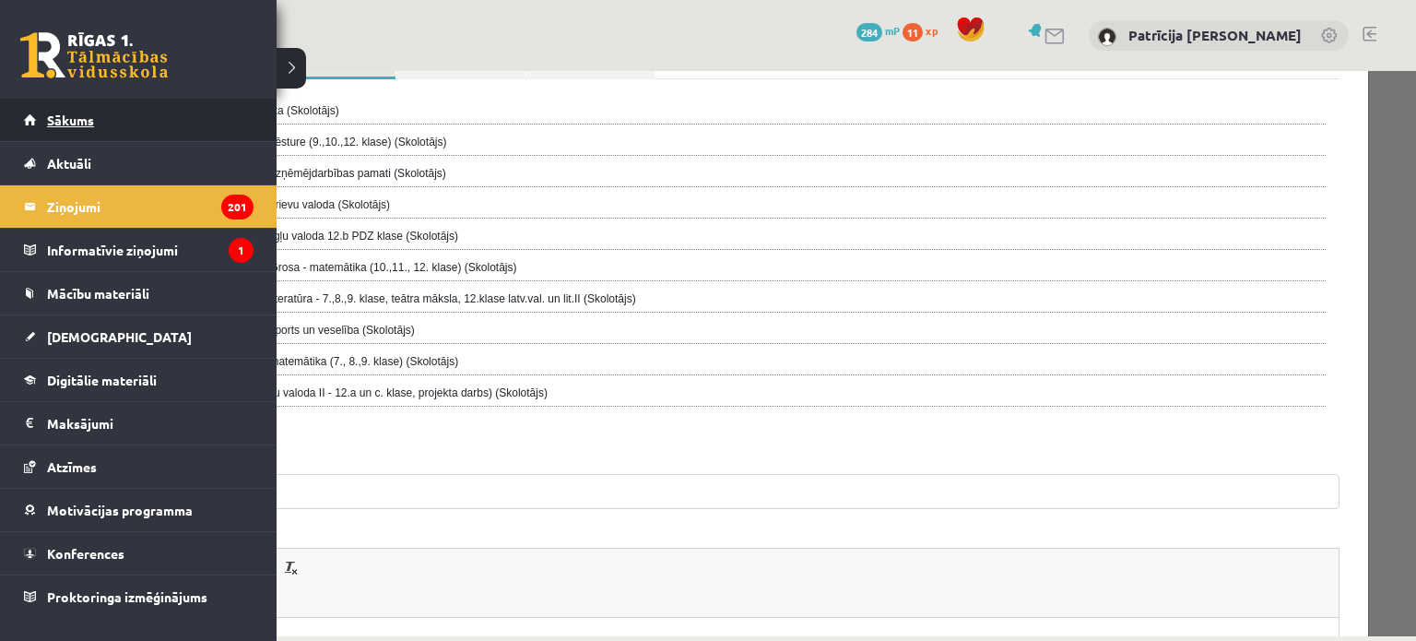
click at [67, 117] on span "Sākums" at bounding box center [70, 120] width 47 height 17
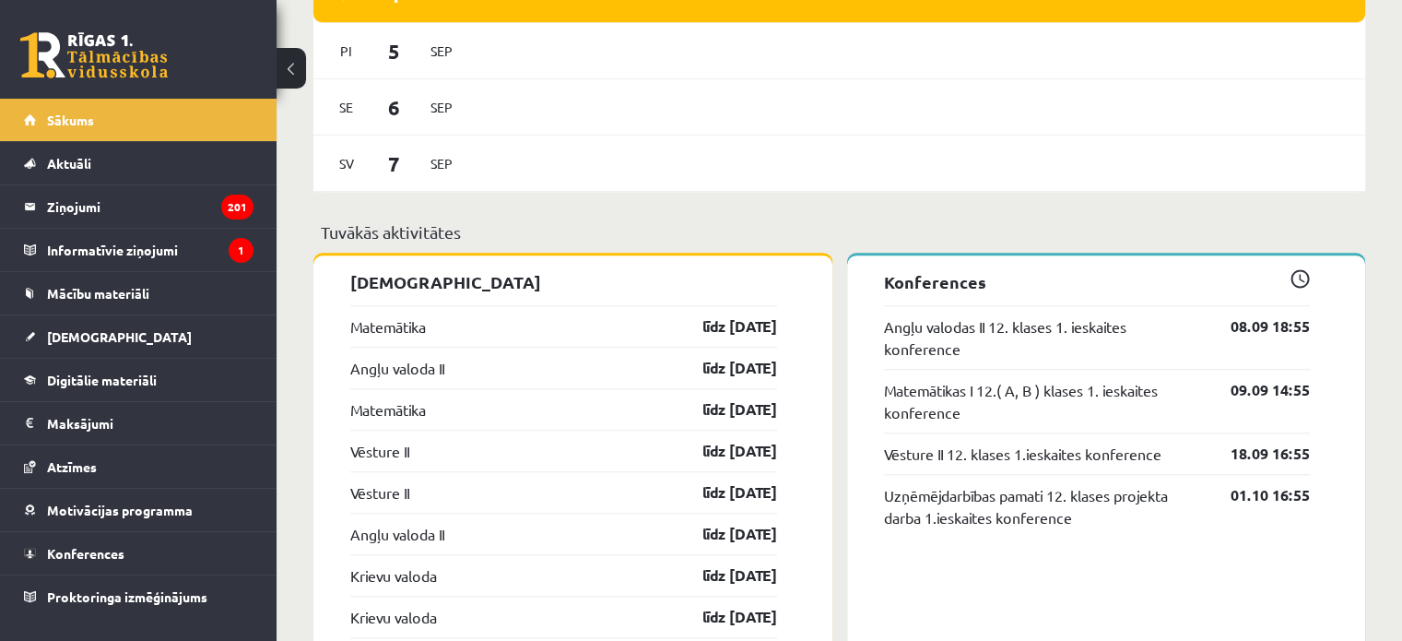
scroll to position [1382, 0]
